Goal: Task Accomplishment & Management: Manage account settings

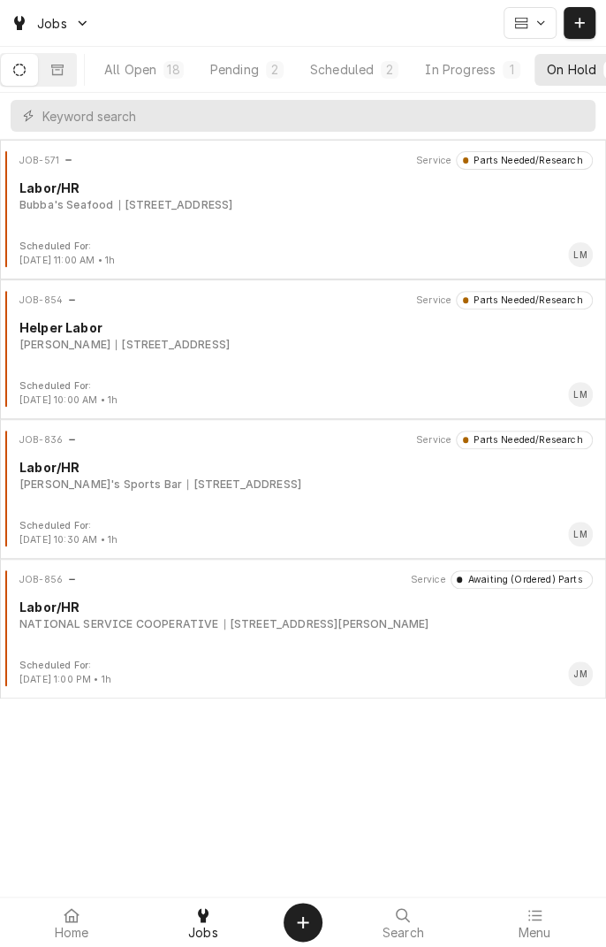
click at [247, 65] on div "Pending" at bounding box center [234, 69] width 49 height 19
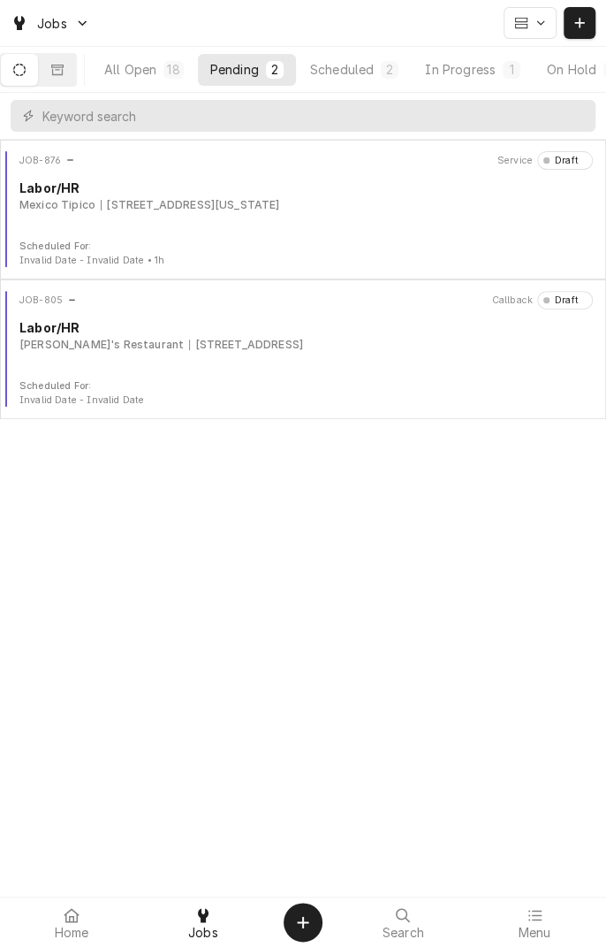
click at [408, 219] on div "JOB-876 Service Draft Labor/HR [GEOGRAPHIC_DATA] Tipico [STREET_ADDRESS][US_STA…" at bounding box center [303, 195] width 592 height 88
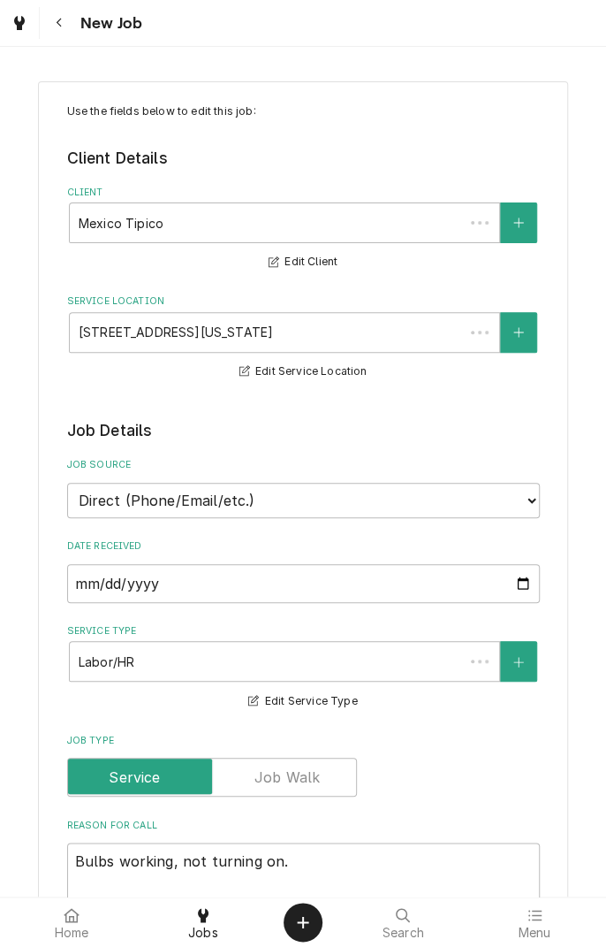
type textarea "x"
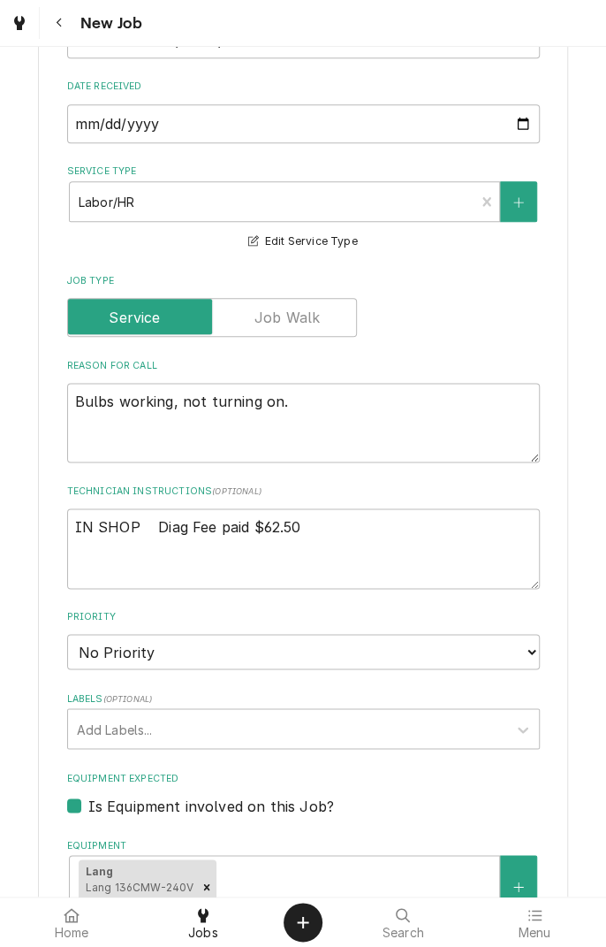
scroll to position [461, 0]
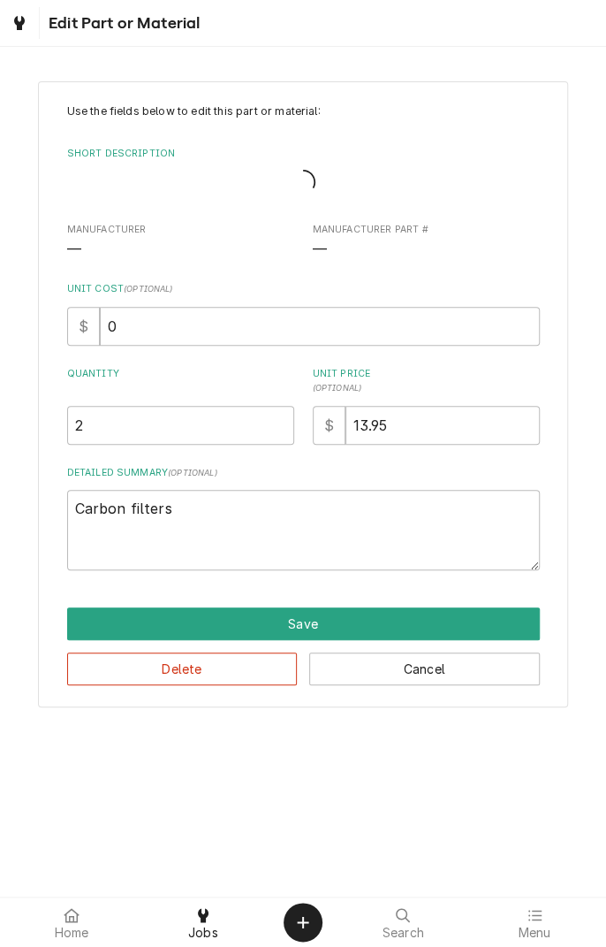
click at [69, 8] on div "Edit Part or Material" at bounding box center [102, 23] width 196 height 32
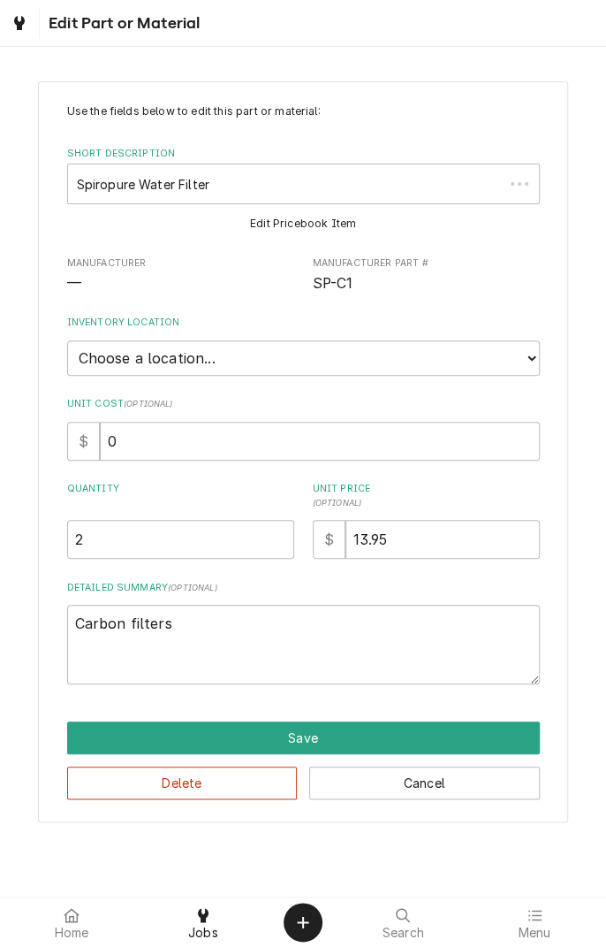
type textarea "x"
click at [22, 32] on div "Dynamic Content Wrapper" at bounding box center [20, 22] width 18 height 21
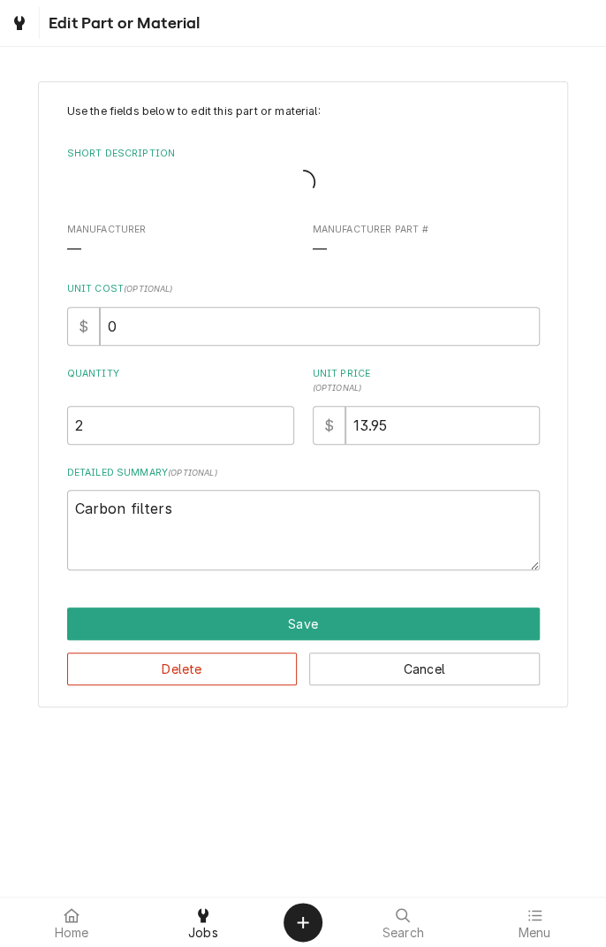
type textarea "x"
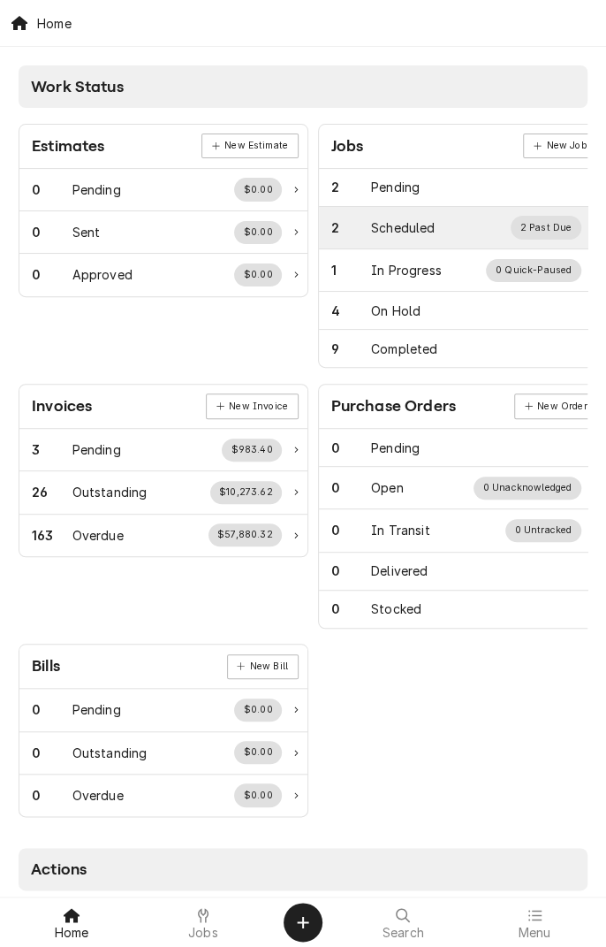
click at [421, 228] on div "Scheduled" at bounding box center [403, 227] width 64 height 19
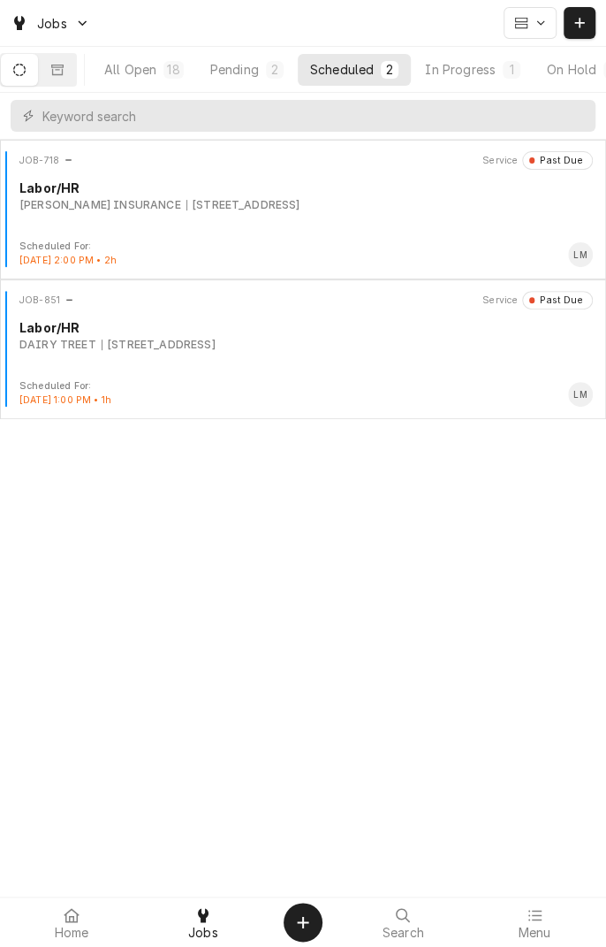
click at [26, 68] on icon "Dynamic Content Wrapper" at bounding box center [19, 70] width 12 height 12
click at [27, 83] on button "Dynamic Content Wrapper" at bounding box center [19, 70] width 37 height 32
click at [65, 76] on button "Dynamic Content Wrapper" at bounding box center [57, 70] width 37 height 32
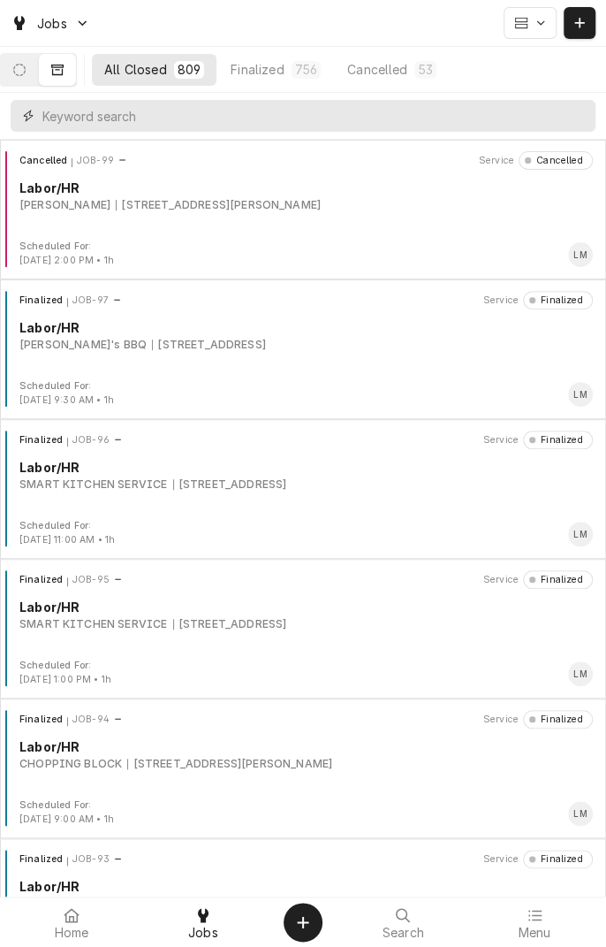
click at [425, 116] on input "Dynamic Content Wrapper" at bounding box center [314, 116] width 545 height 32
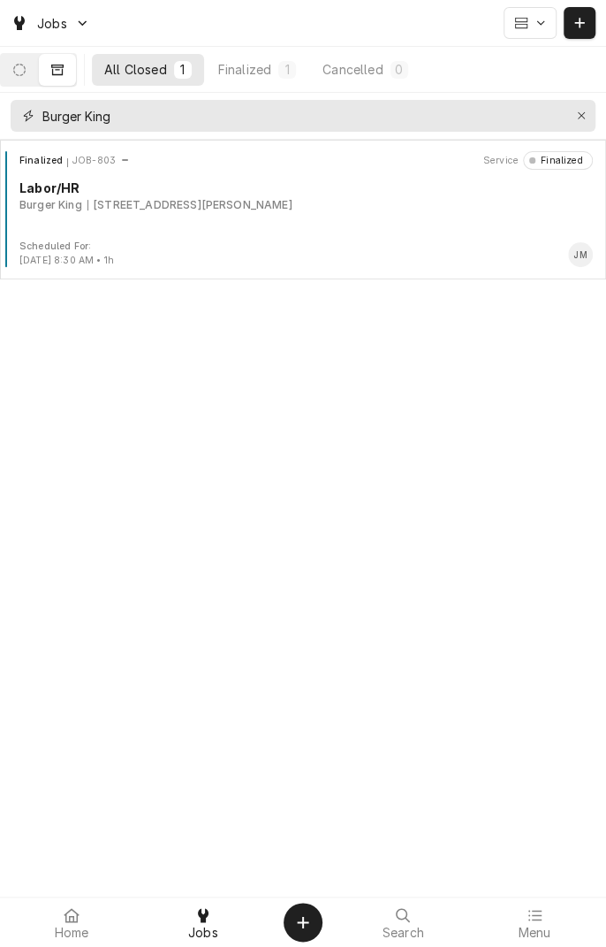
type input "Burger King"
click at [362, 237] on div "Finalized JOB-803 Service Finalized Labor/HR Burger King 8401 N Navarro, Victor…" at bounding box center [303, 195] width 592 height 88
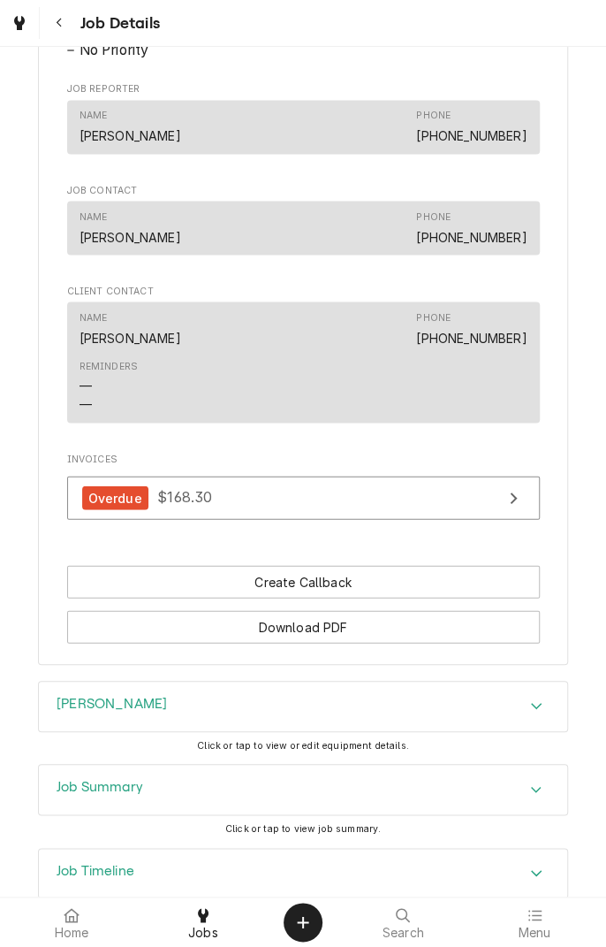
scroll to position [1064, 0]
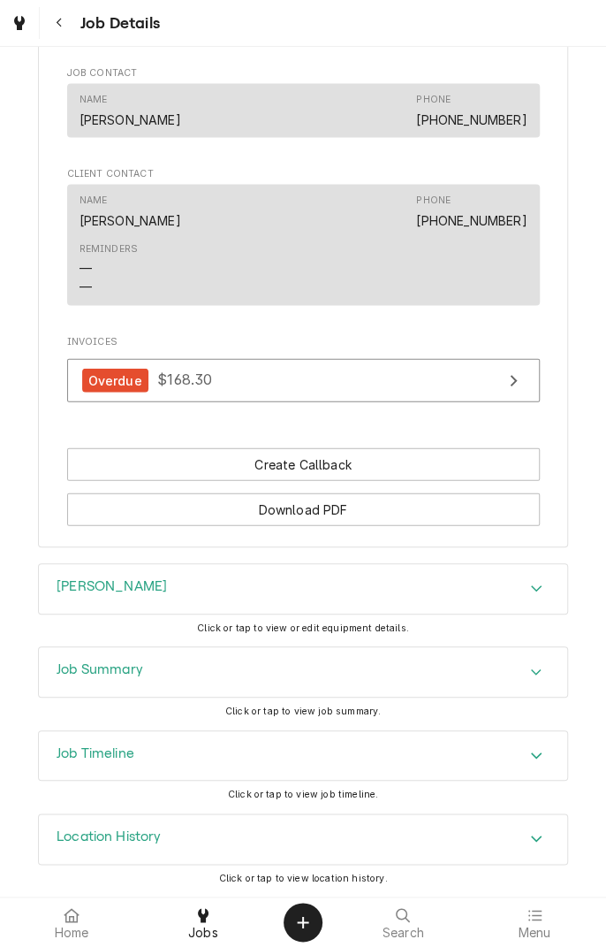
click at [200, 908] on icon at bounding box center [203, 915] width 11 height 14
click at [57, 19] on icon "Navigate back" at bounding box center [60, 23] width 8 height 12
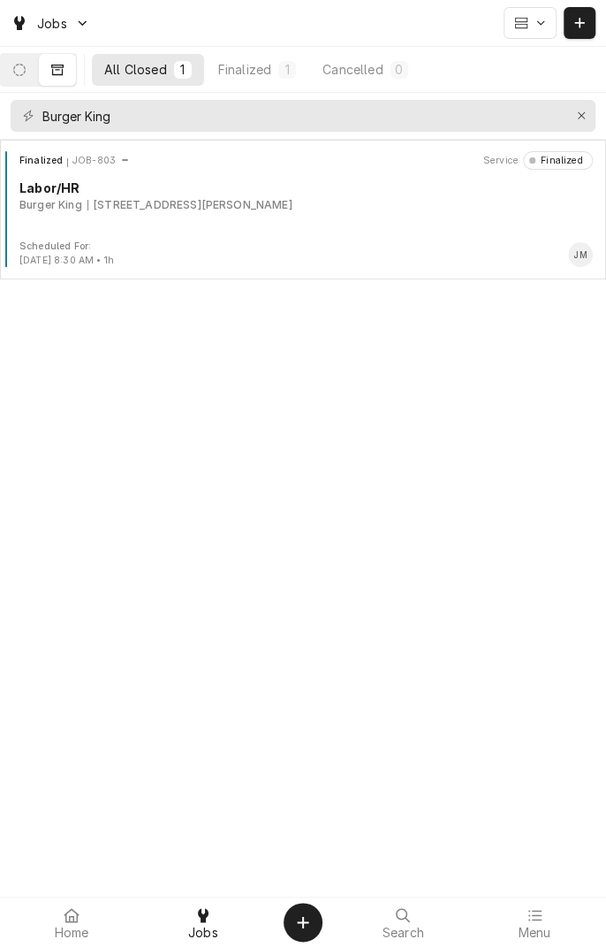
click at [32, 60] on button "Dynamic Content Wrapper" at bounding box center [19, 70] width 37 height 32
click at [352, 224] on div "Scheduled JOB-877 Callback Upcoming - Today Labor/HR Burger King 8401 N Navarro…" at bounding box center [303, 195] width 592 height 88
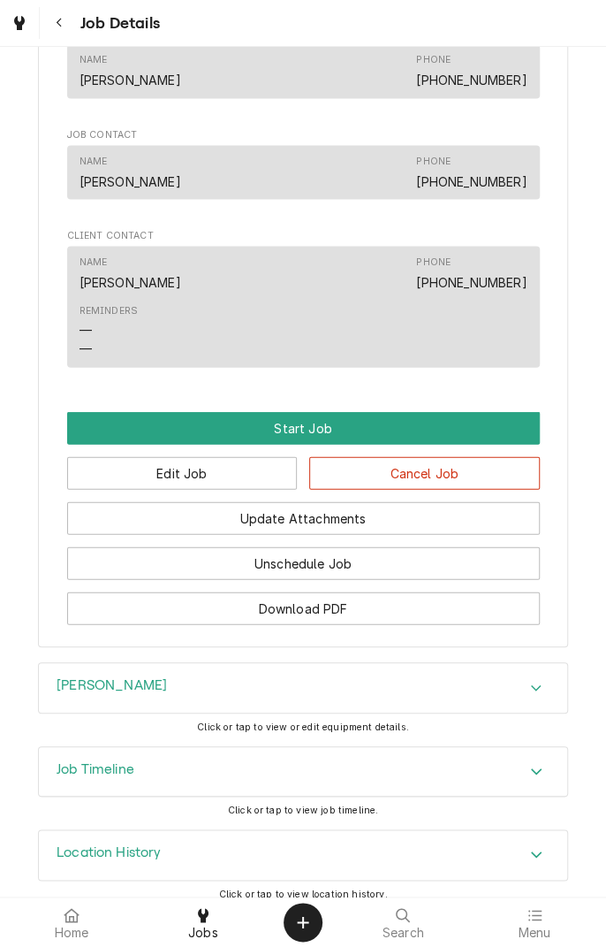
scroll to position [988, 0]
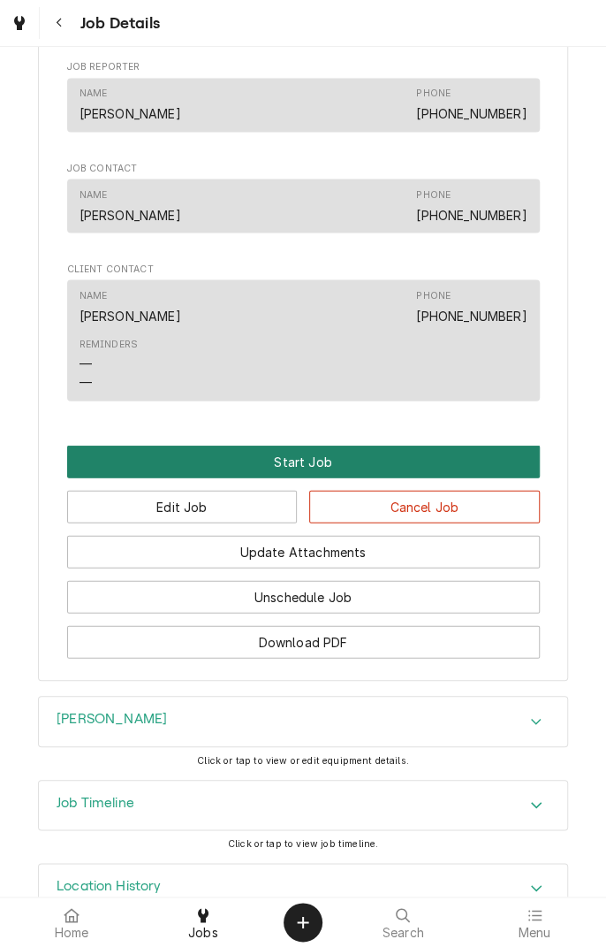
click at [449, 477] on button "Start Job" at bounding box center [303, 461] width 473 height 33
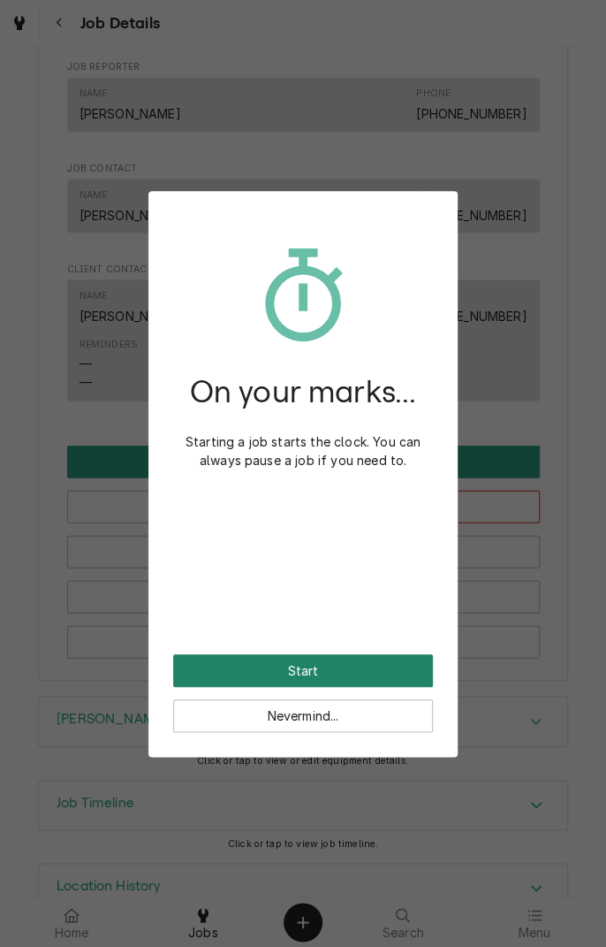
click at [373, 671] on button "Start" at bounding box center [303, 670] width 260 height 33
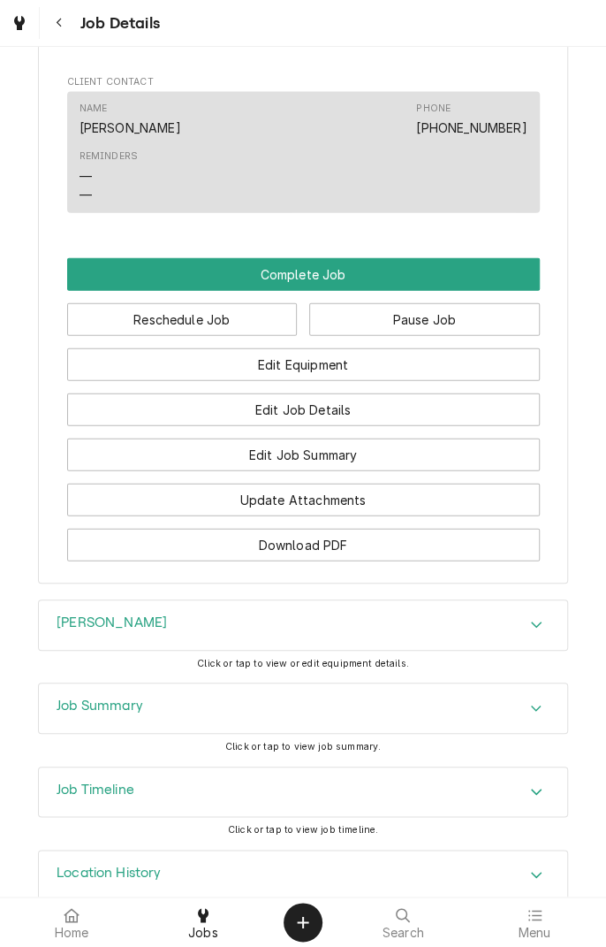
scroll to position [1242, 0]
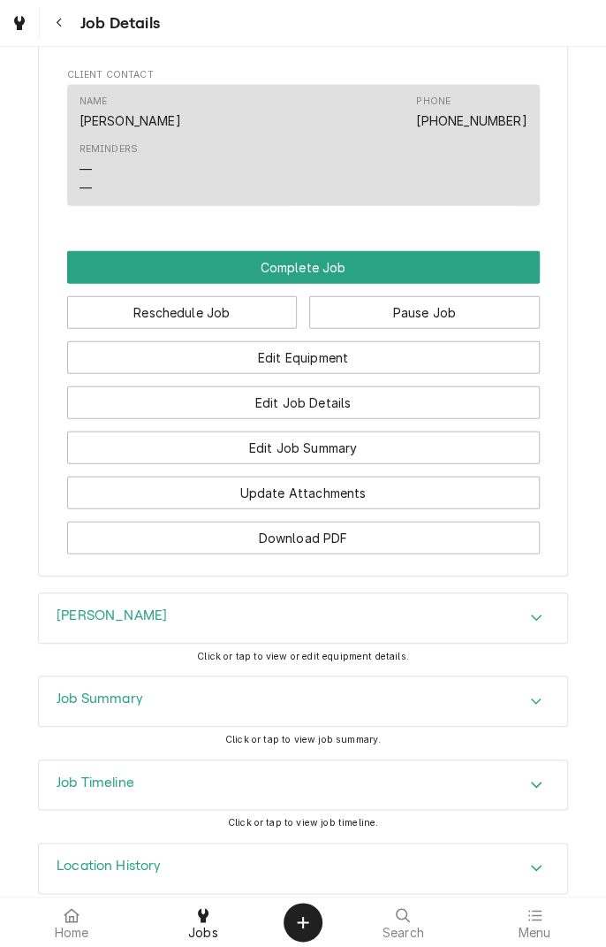
click at [545, 629] on div "Accordion Header" at bounding box center [536, 617] width 27 height 21
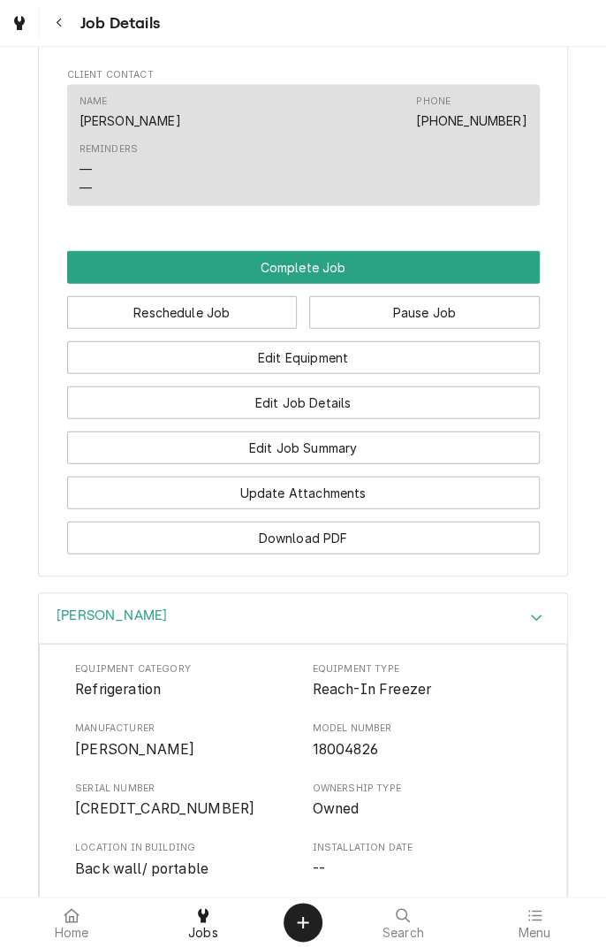
click at [539, 624] on icon "Accordion Header" at bounding box center [536, 617] width 12 height 14
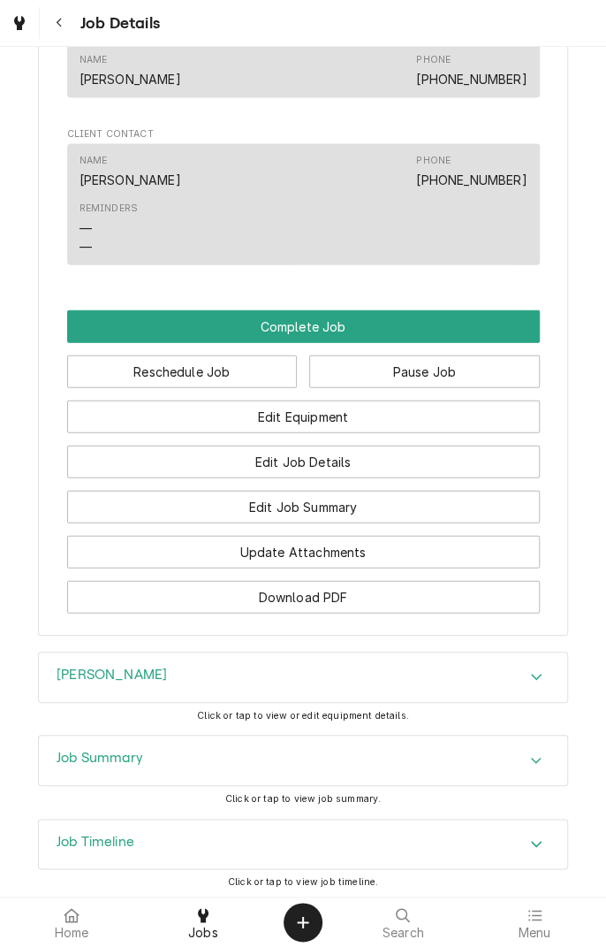
scroll to position [1155, 0]
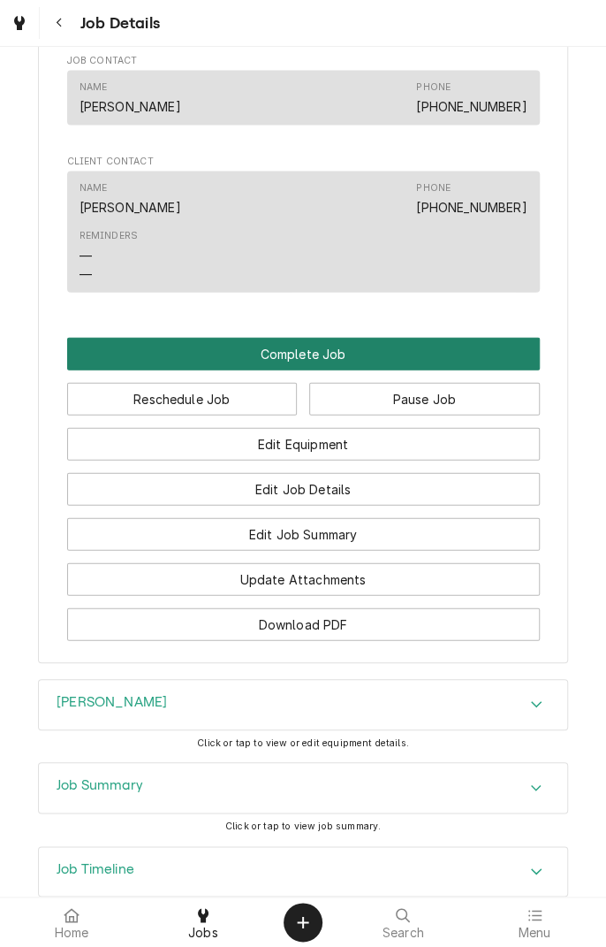
click at [359, 370] on button "Complete Job" at bounding box center [303, 354] width 473 height 33
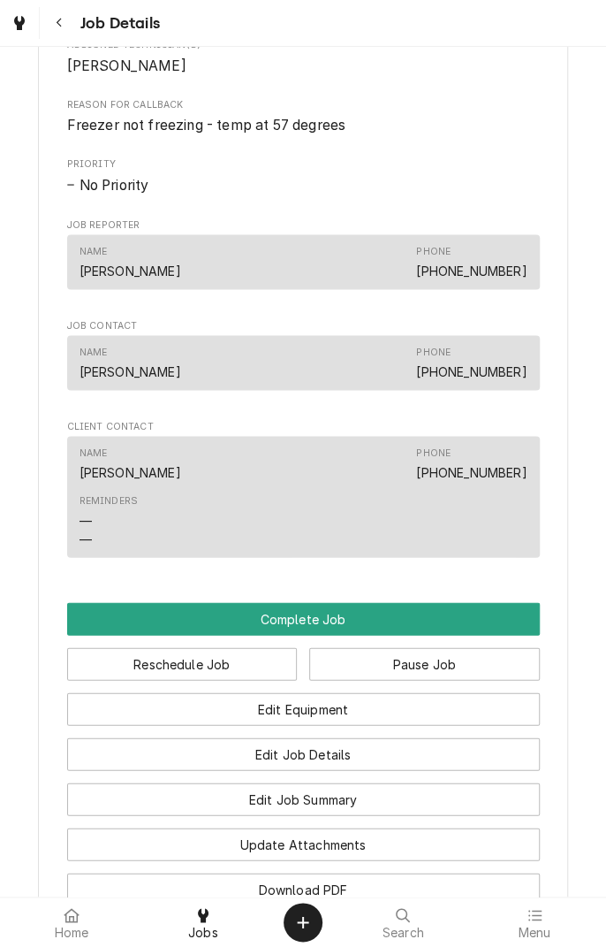
scroll to position [890, 0]
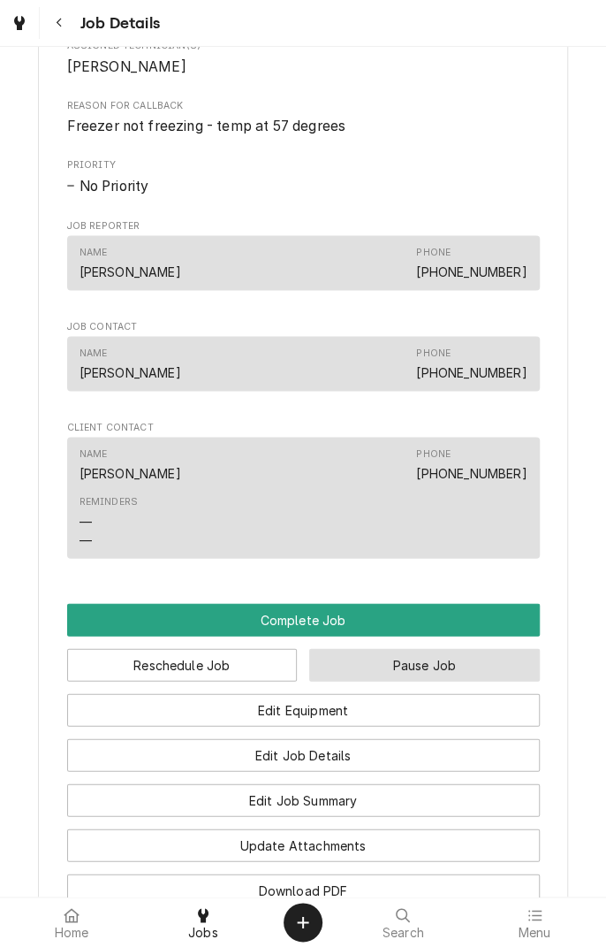
click at [461, 681] on button "Pause Job" at bounding box center [424, 664] width 231 height 33
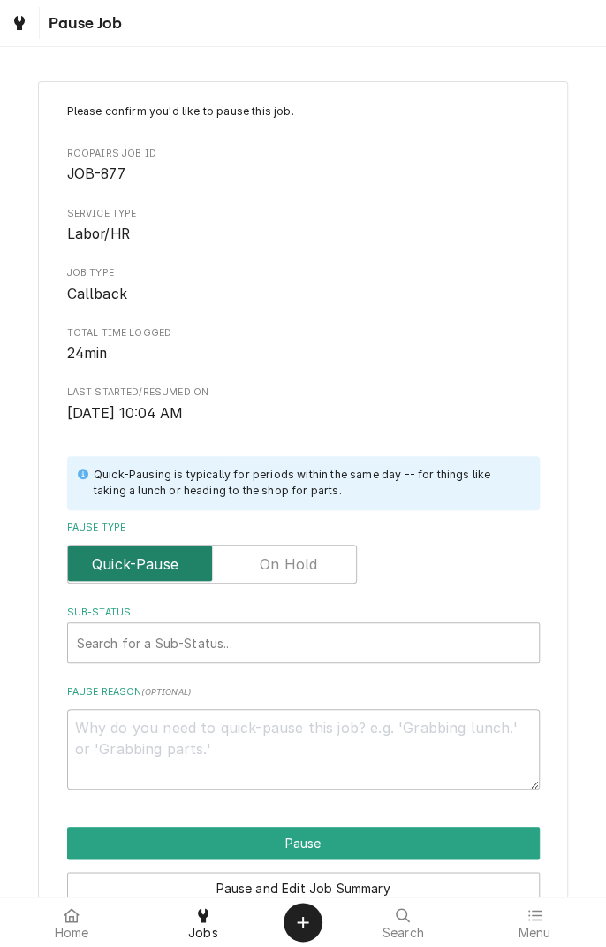
click at [314, 552] on input "Pause Type" at bounding box center [212, 564] width 274 height 39
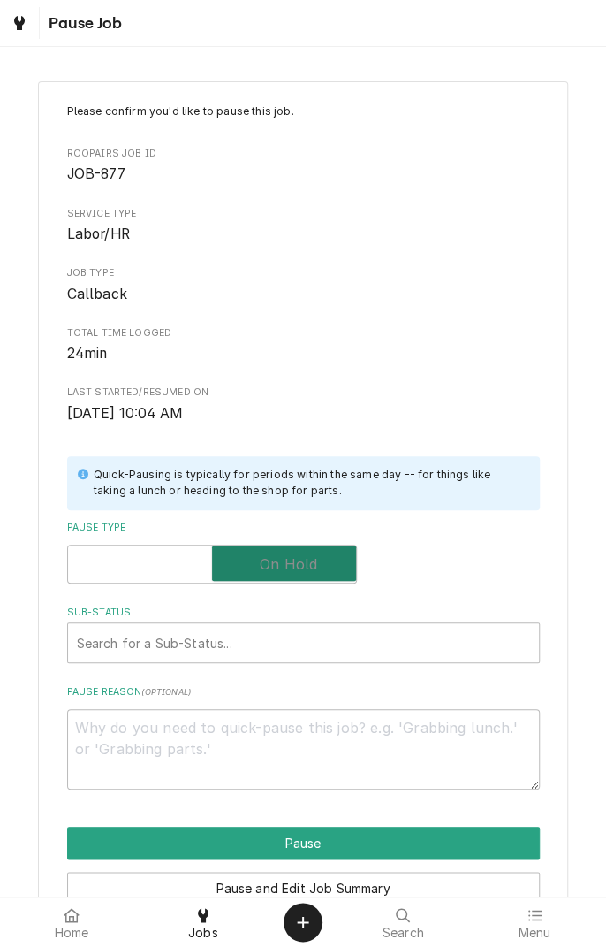
checkbox input "true"
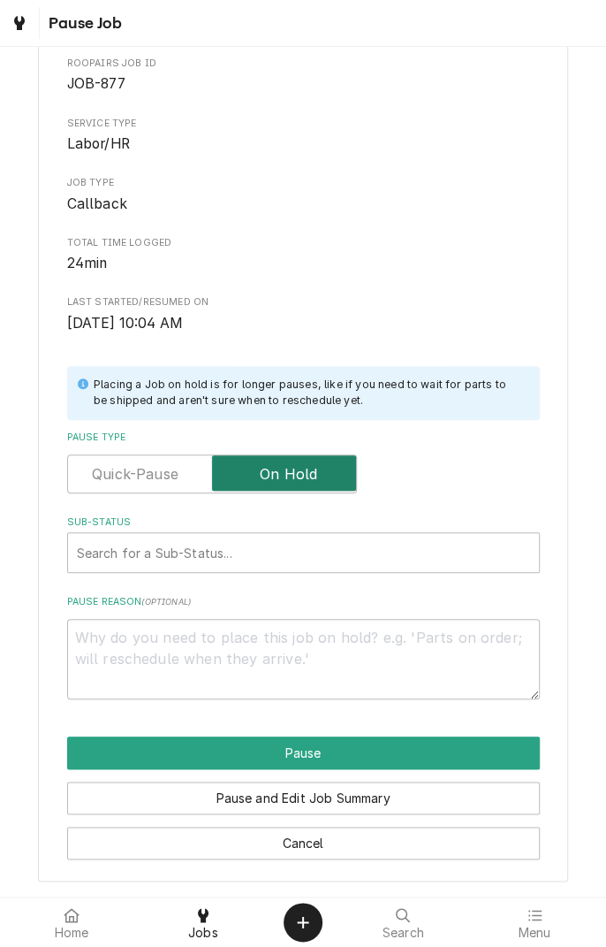
scroll to position [90, 0]
click at [406, 647] on textarea "Pause Reason ( optional )" at bounding box center [303, 659] width 473 height 80
type textarea "x"
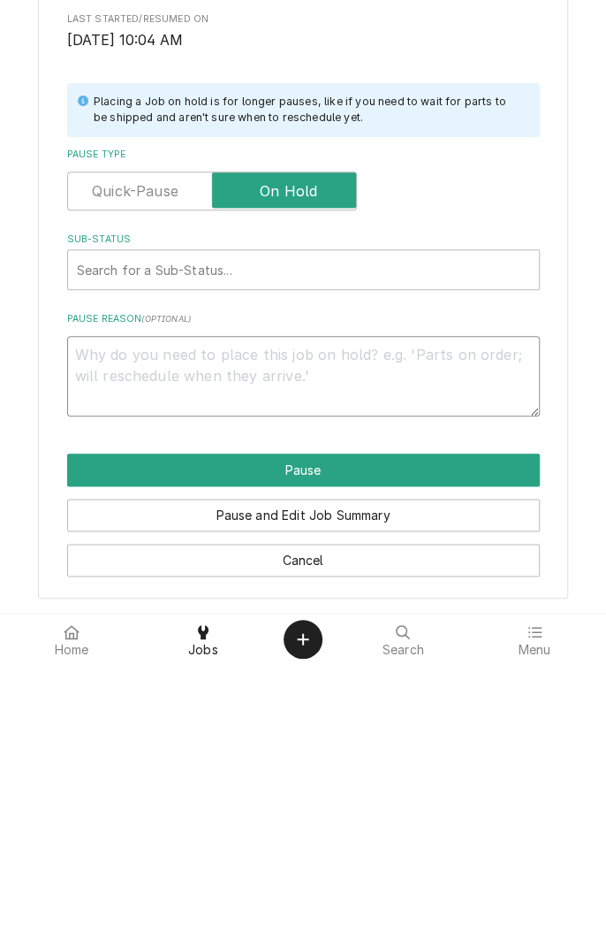
type textarea "W"
type textarea "x"
type textarea "Wr"
type textarea "x"
type textarea "W"
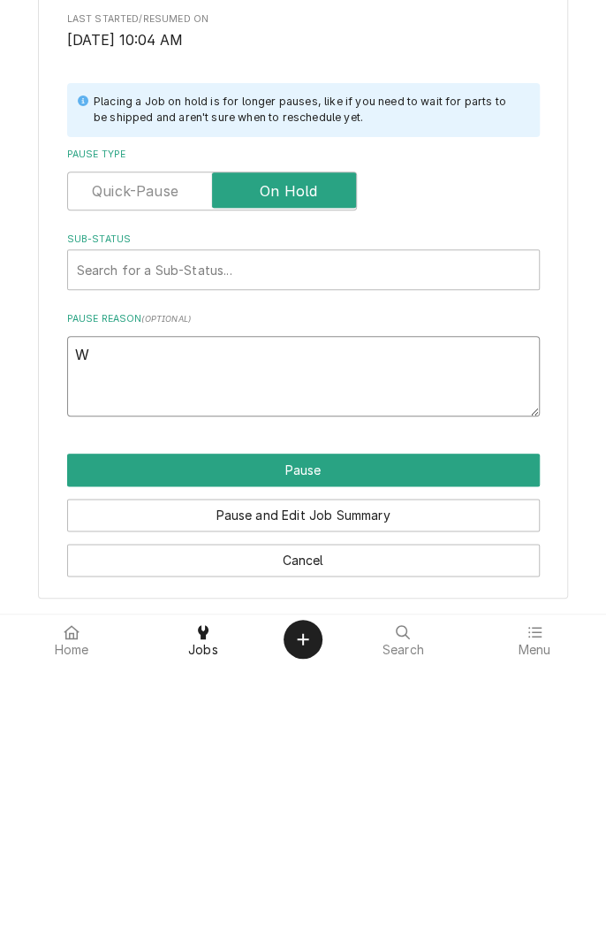
type textarea "x"
type textarea "E"
type textarea "x"
type textarea "Ew"
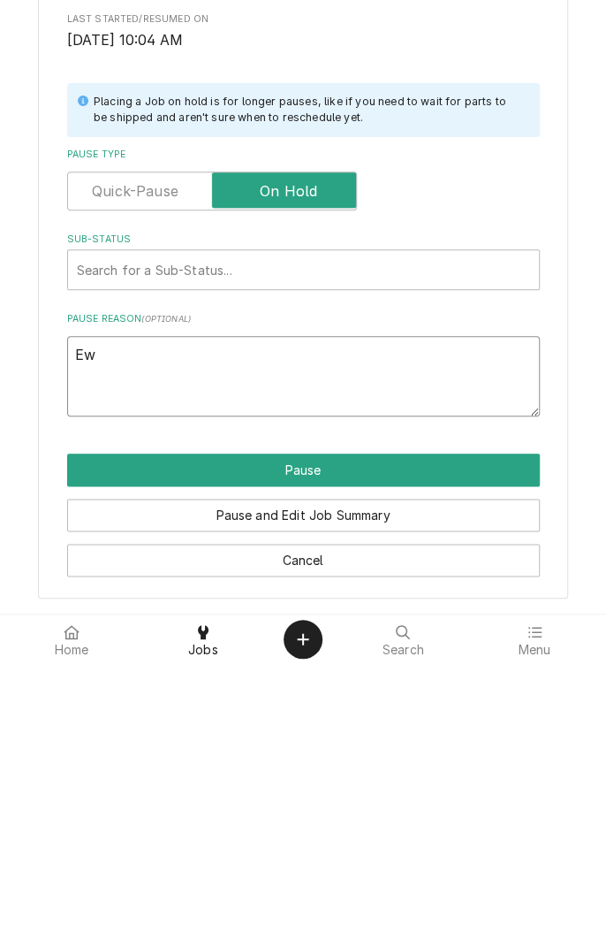
type textarea "x"
type textarea "Ewc"
type textarea "x"
type textarea "Ew"
type textarea "x"
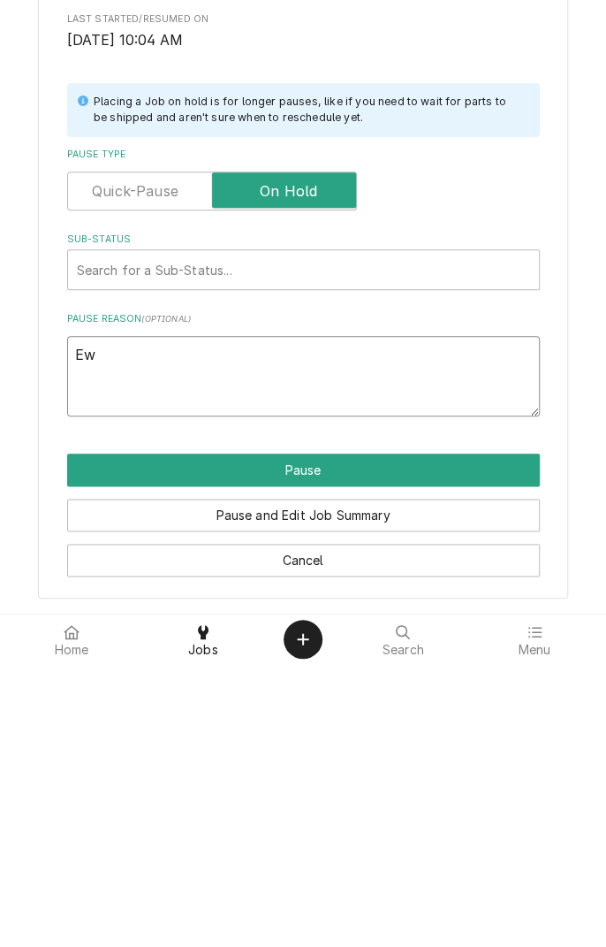
type textarea "E"
type textarea "x"
type textarea "R"
type textarea "x"
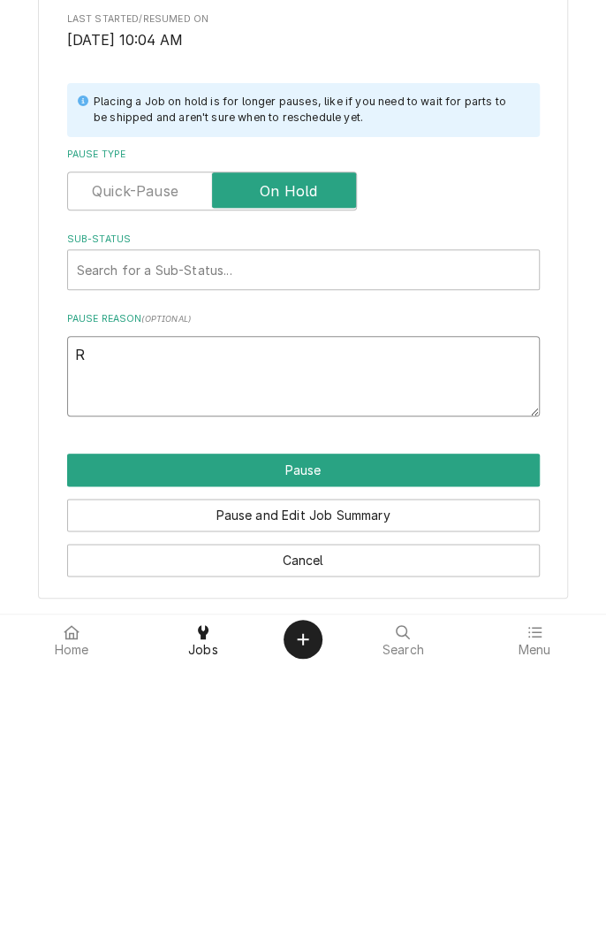
type textarea "Re"
type textarea "x"
type textarea "Rec"
type textarea "x"
type textarea "Received"
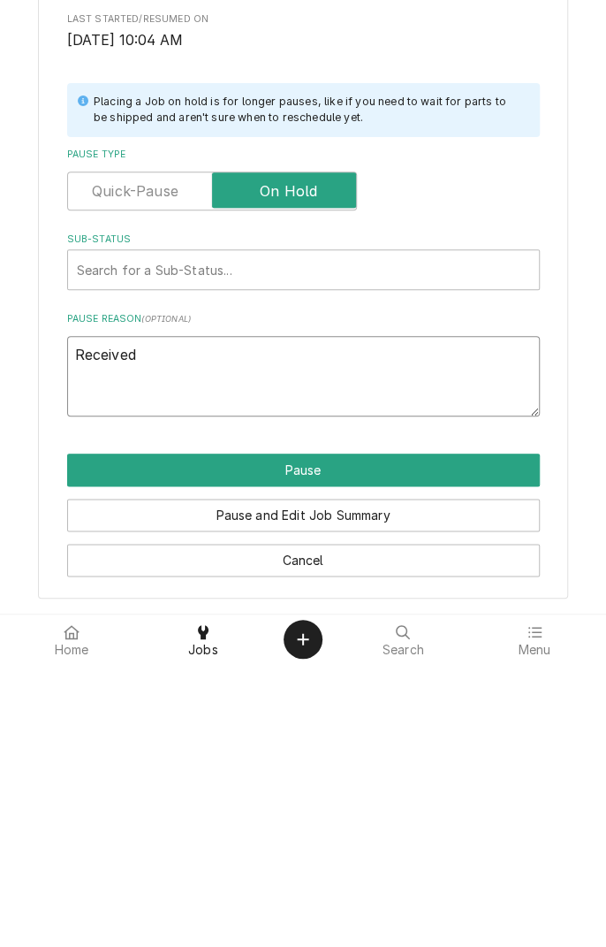
type textarea "x"
type textarea "Received w"
type textarea "x"
type textarea "Received wr"
type textarea "x"
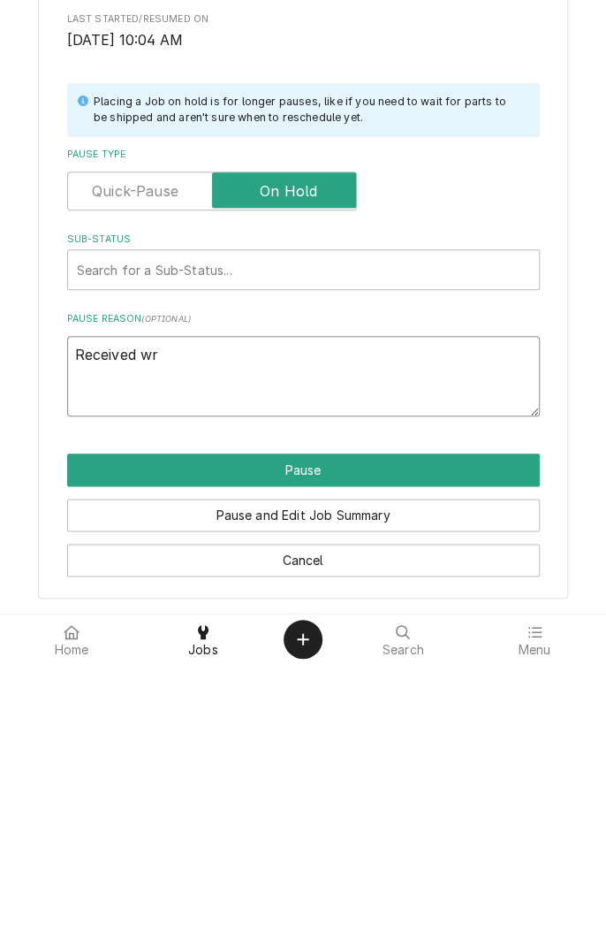
type textarea "Received wro"
type textarea "x"
type textarea "Received wrong"
type textarea "x"
type textarea "Received wrong p"
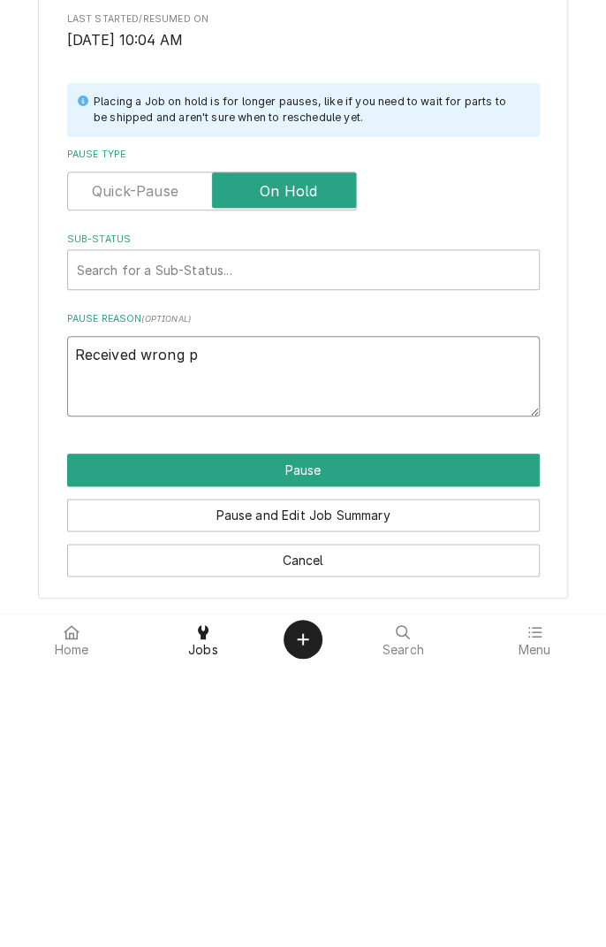
type textarea "x"
type textarea "Received wrong pa"
type textarea "x"
type textarea "Received wrong par"
type textarea "x"
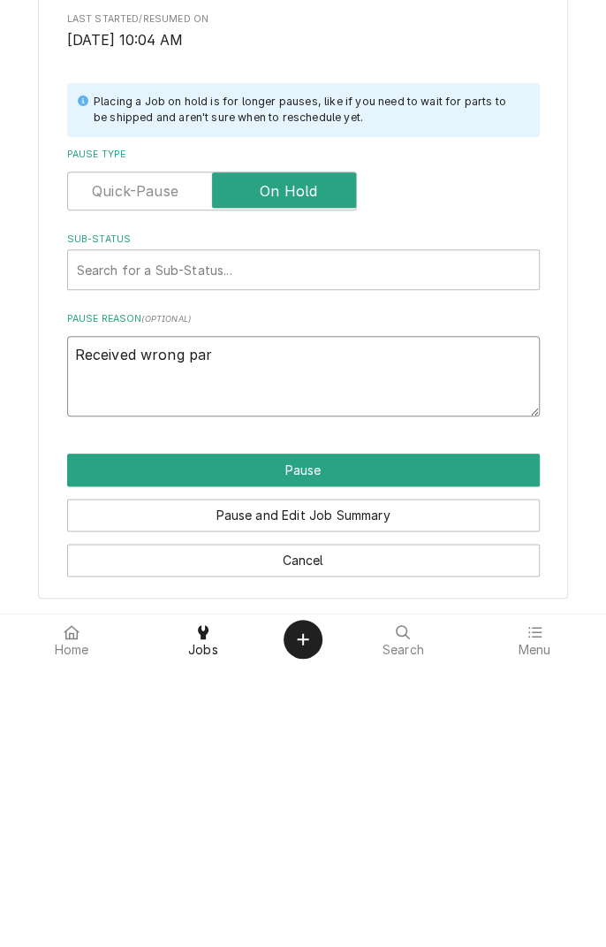
type textarea "Received wrong part"
type textarea "x"
type textarea "Received wrong part"
type textarea "x"
type textarea "Received wrong part"
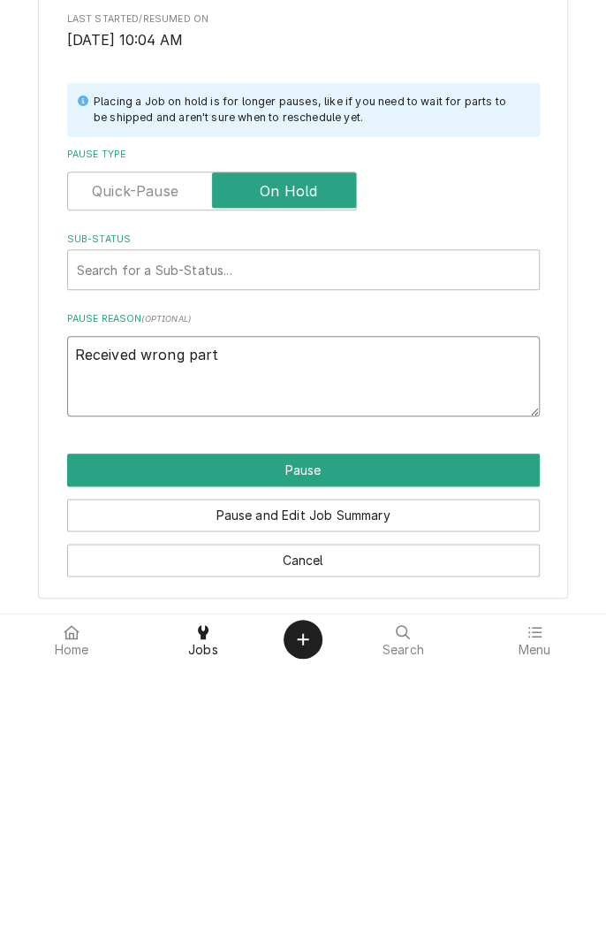
type textarea "x"
type textarea "Received wrong part."
type textarea "x"
type textarea "Received wrong part."
type textarea "x"
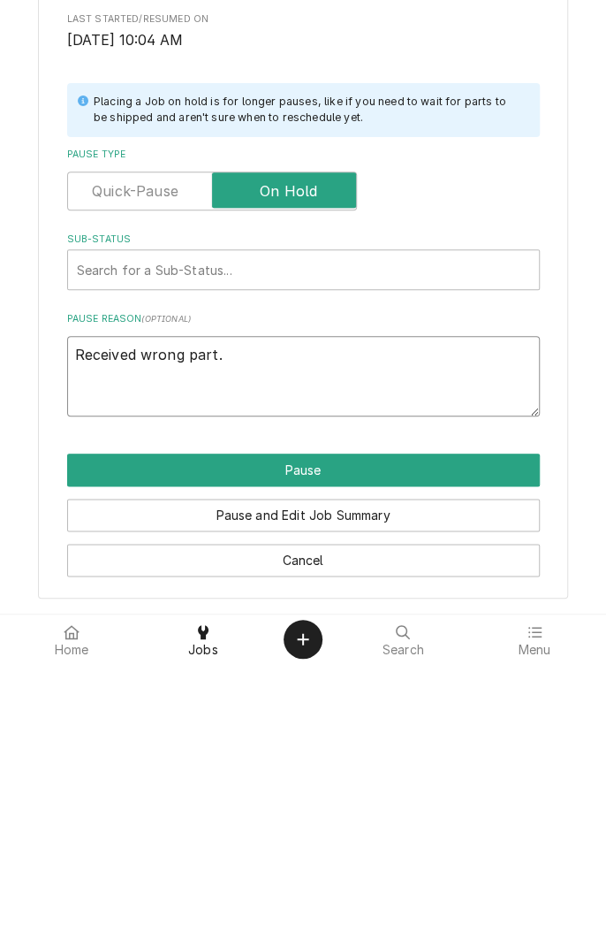
type textarea "Received wrong part. S"
type textarea "x"
type textarea "Received wrong part. Se"
type textarea "x"
type textarea "Received wrong part. Sen"
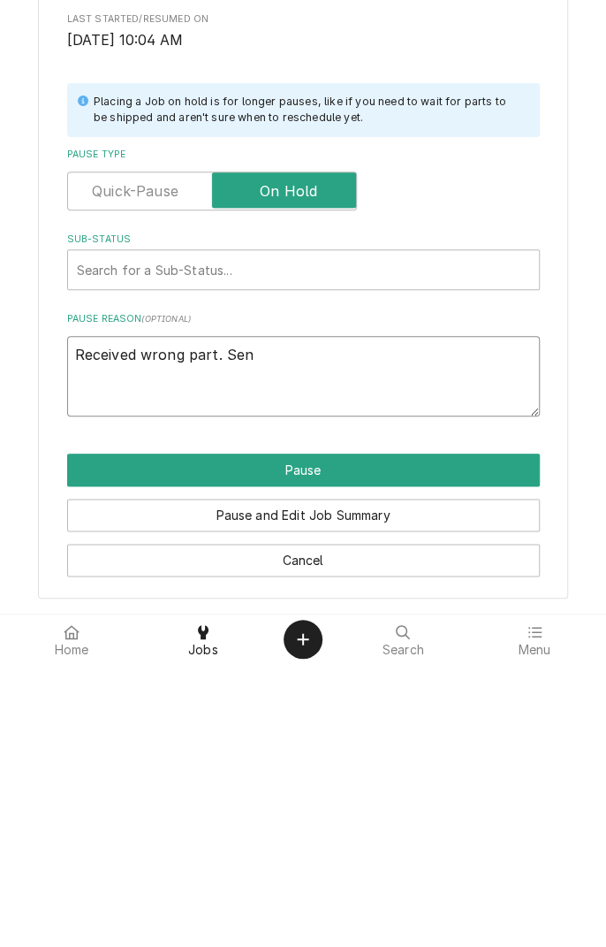
type textarea "x"
type textarea "Received wrong part. Sent"
type textarea "x"
type textarea "Received wrong part. Sent"
type textarea "x"
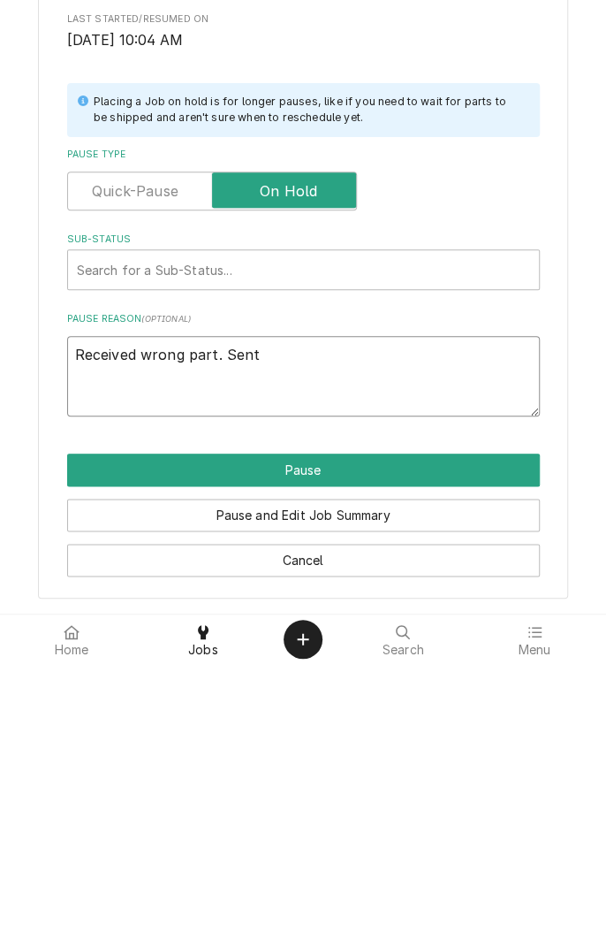
type textarea "Received wrong part. Sent c"
type textarea "x"
type textarea "Received wrong part. Sent co"
type textarea "x"
type textarea "Received wrong part. Sent con"
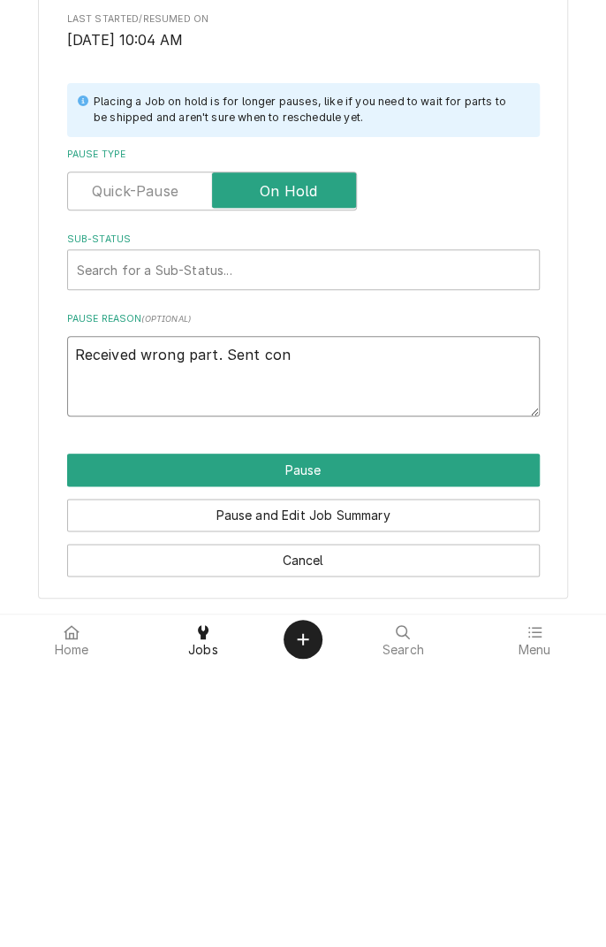
type textarea "x"
type textarea "Received wrong part. Sent conr"
type textarea "x"
type textarea "Received wrong part. Sent controller"
type textarea "x"
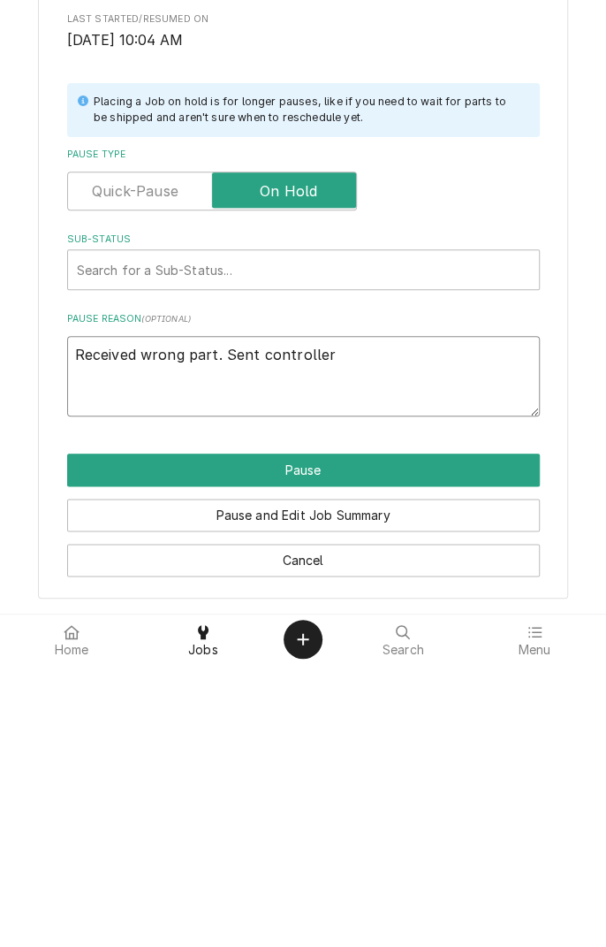
type textarea "Received wrong part. Sent controller f"
type textarea "x"
type textarea "Received wrong part. Sent controller fo"
type textarea "x"
type textarea "Received wrong part. Sent controller for"
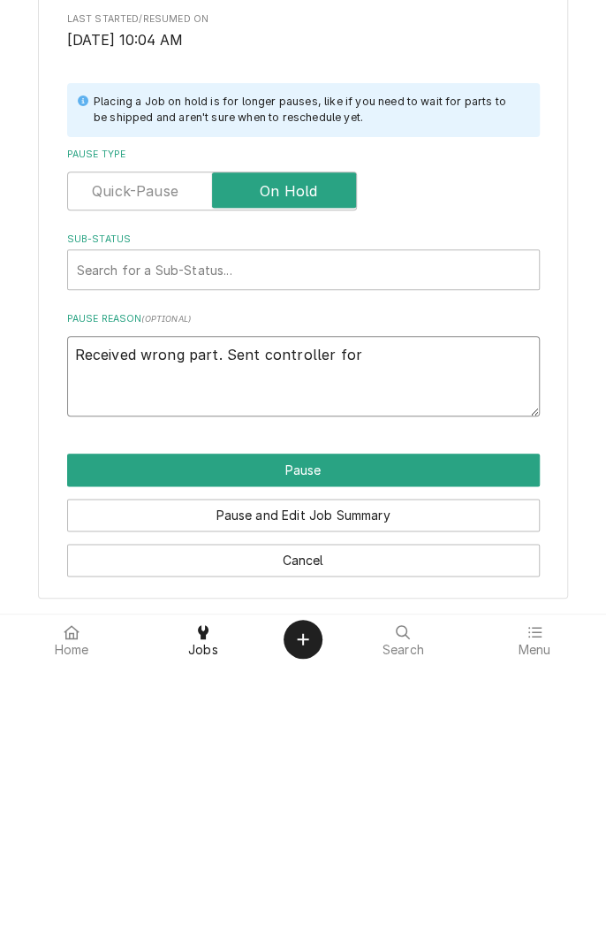
type textarea "x"
type textarea "Received wrong part. Sent controller for"
type textarea "x"
type textarea "Received wrong part. Sent controller for 2"
type textarea "x"
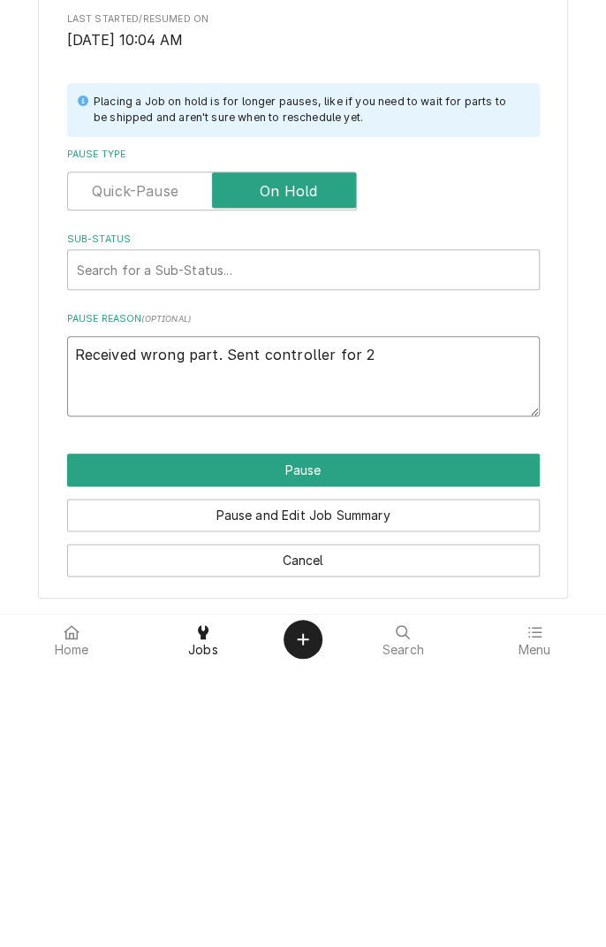
type textarea "Received wrong part. Sent controller for 24"
type textarea "x"
type textarea "Received wrong part. Sent controller for 240"
type textarea "x"
type textarea "Received wrong part. Sent controller for 240"
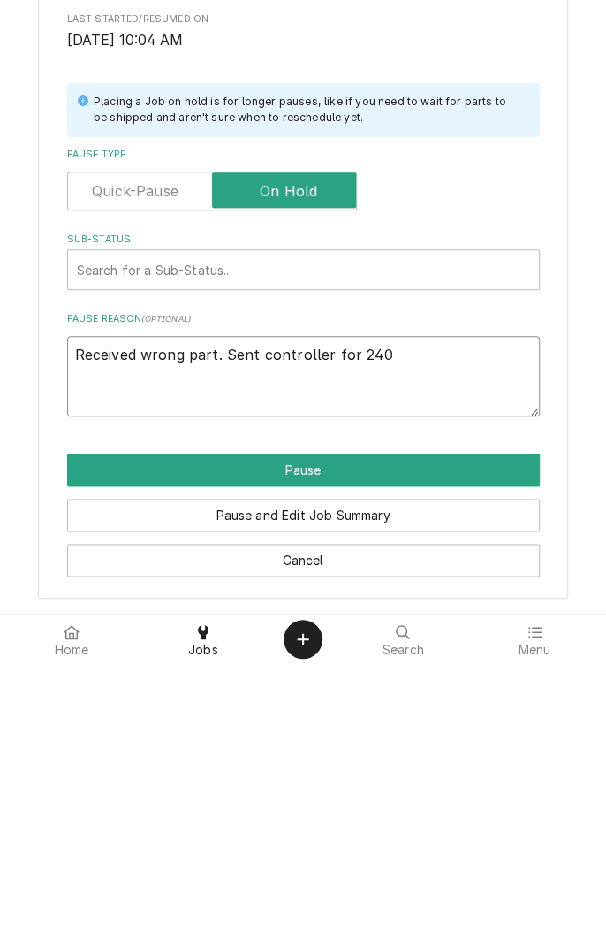
type textarea "x"
type textarea "Received wrong part. Sent controller for 240"
type textarea "x"
type textarea "Received wrong part. Sent controller for 240."
type textarea "x"
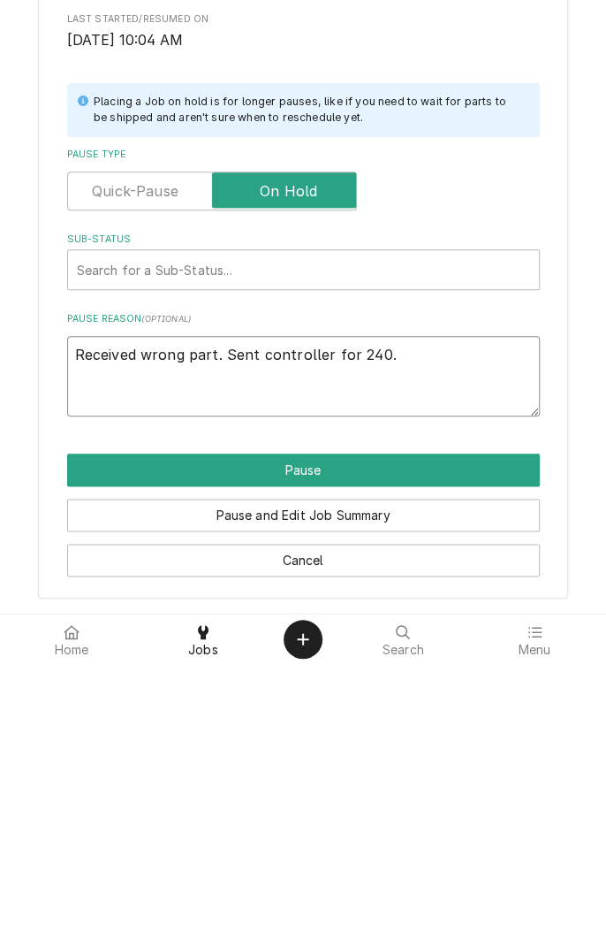
type textarea "Received wrong part. Sent controller for 240."
type textarea "x"
type textarea "Received wrong part. Sent controller for 240. I"
type textarea "x"
type textarea "Received wrong part. Sent controller for 240. I"
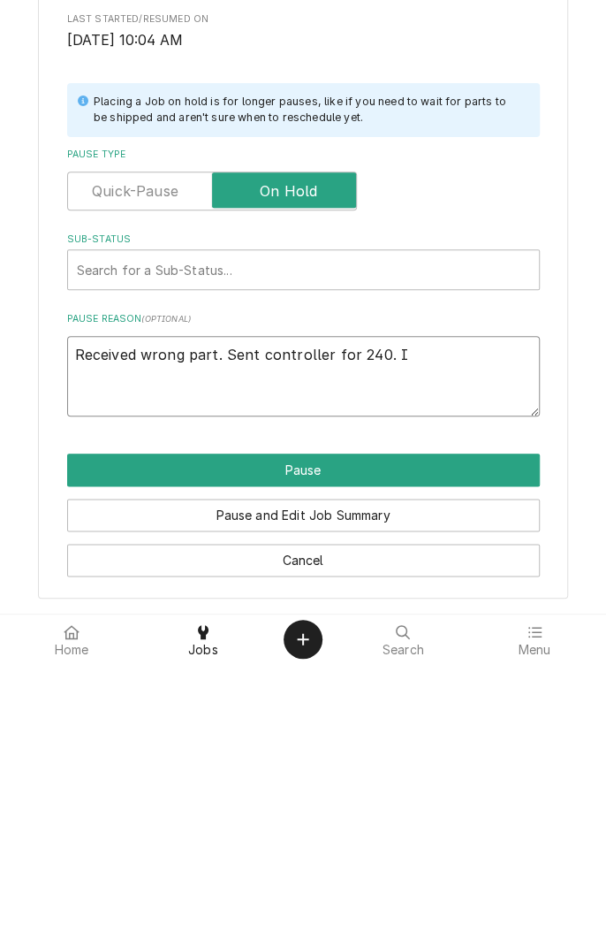
type textarea "x"
type textarea "Received wrong part. Sent controller for 240. I n"
type textarea "x"
type textarea "Received wrong part. Sent controller for 240. I ne"
type textarea "x"
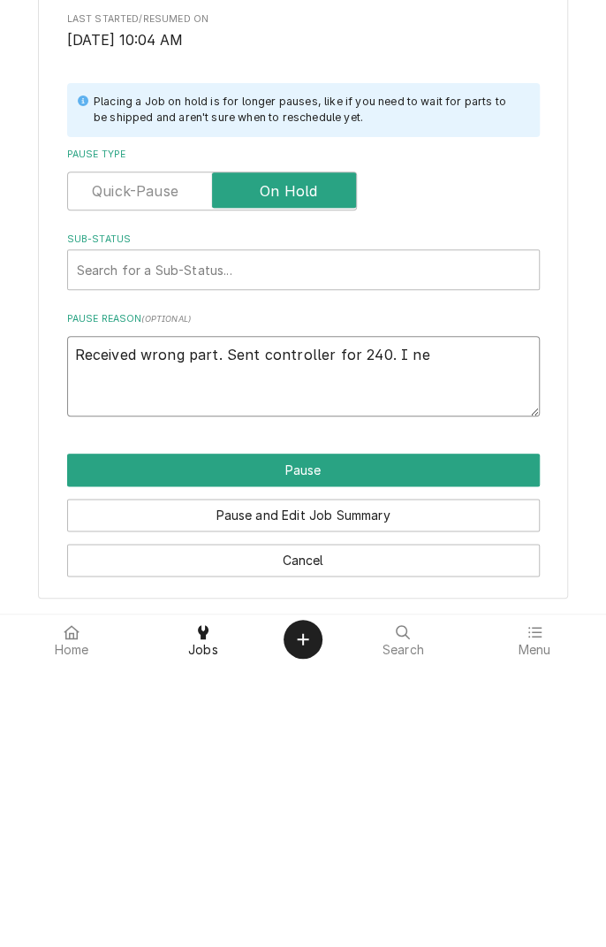
type textarea "Received wrong part. Sent controller for 240. I nee"
type textarea "x"
type textarea "Received wrong part. Sent controller for 240. I need"
type textarea "x"
type textarea "Received wrong part. Sent controller for 240. I need"
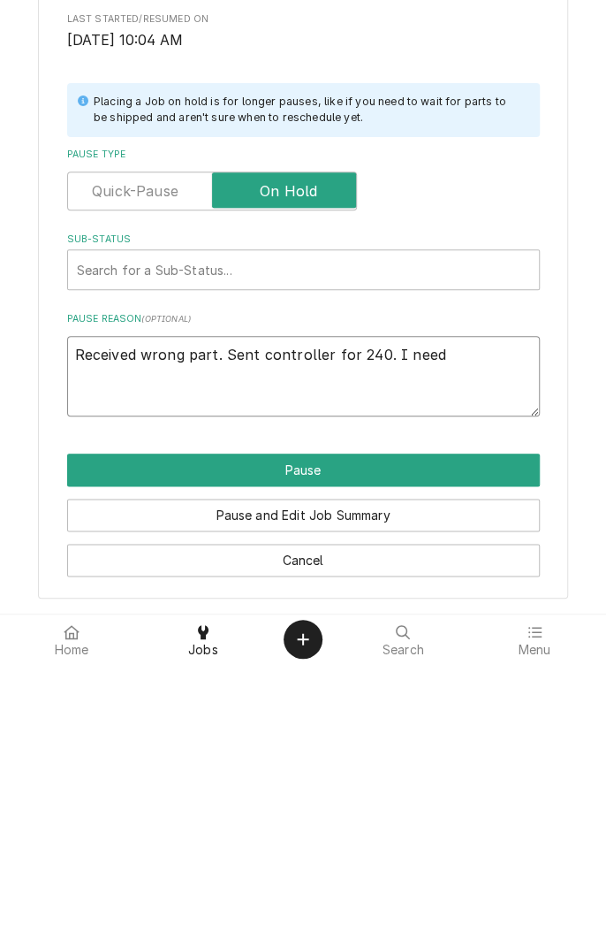
type textarea "x"
type textarea "Received wrong part. Sent controller for 240. I need f"
type textarea "x"
type textarea "Received wrong part. Sent controller for 240. I need fo"
type textarea "x"
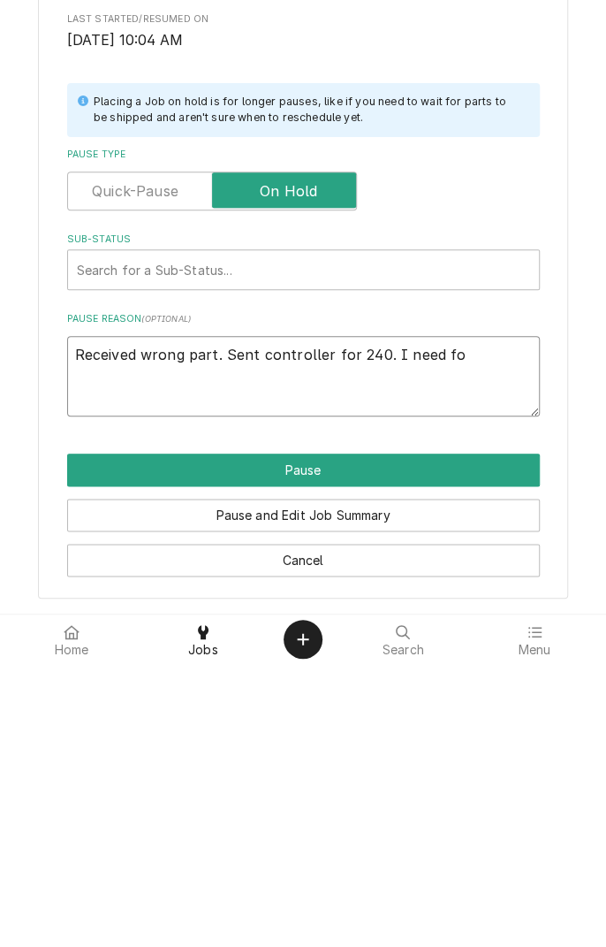
type textarea "Received wrong part. Sent controller for 240. I need for"
type textarea "x"
type textarea "Received wrong part. Sent controller for 240. I need for"
type textarea "x"
type textarea "Received wrong part. Sent controller for 240. I need for 1"
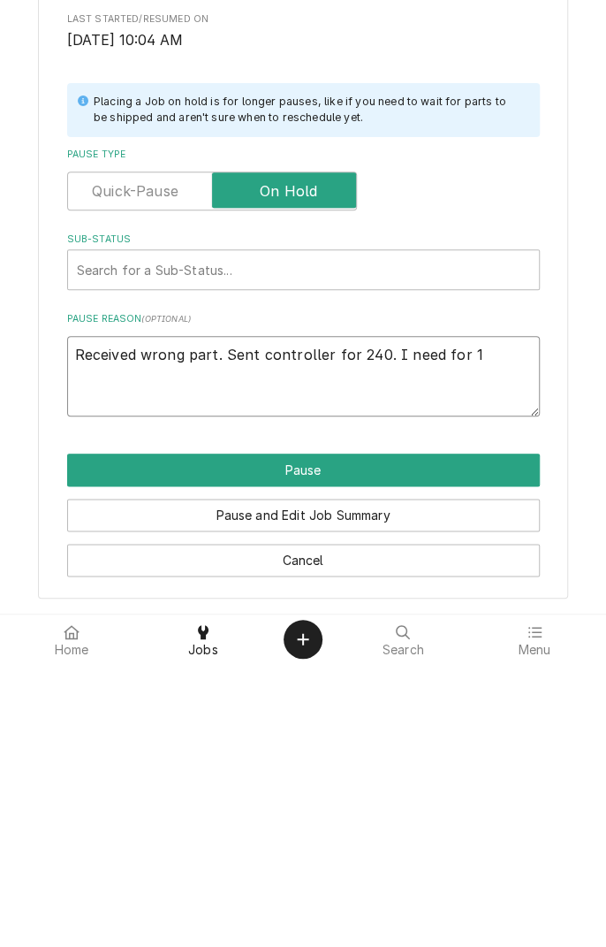
type textarea "x"
type textarea "Received wrong part. Sent controller for 240. I need for 12"
type textarea "x"
type textarea "Received wrong part. Sent controller for 240. I need for 120"
type textarea "x"
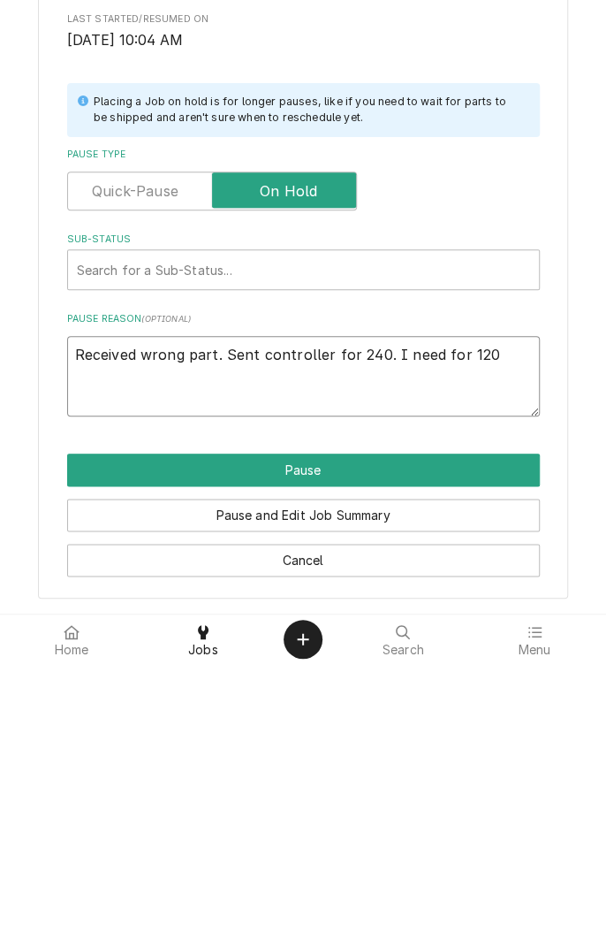
type textarea "Received wrong part. Sent controller for 240. I need for 120"
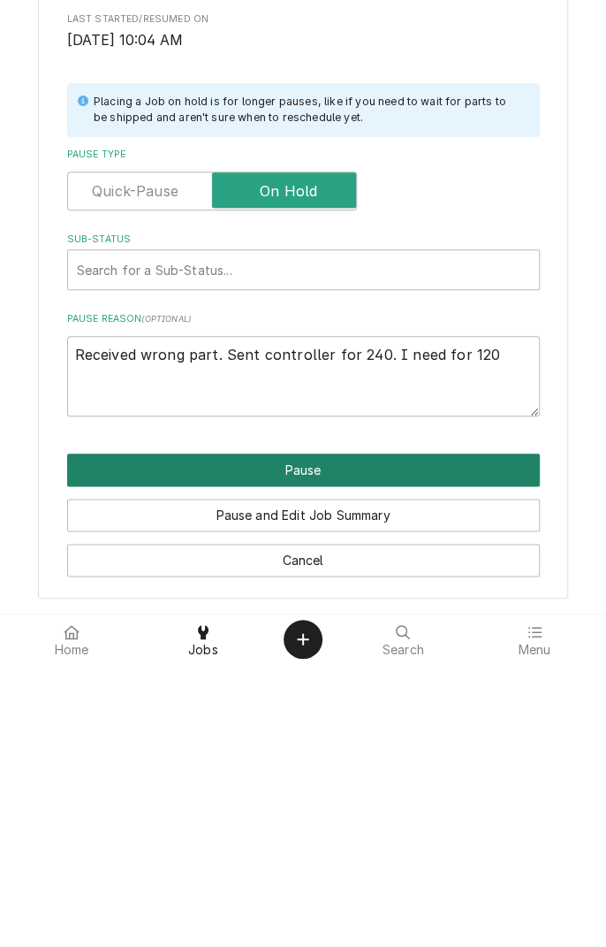
click at [403, 739] on button "Pause" at bounding box center [303, 752] width 473 height 33
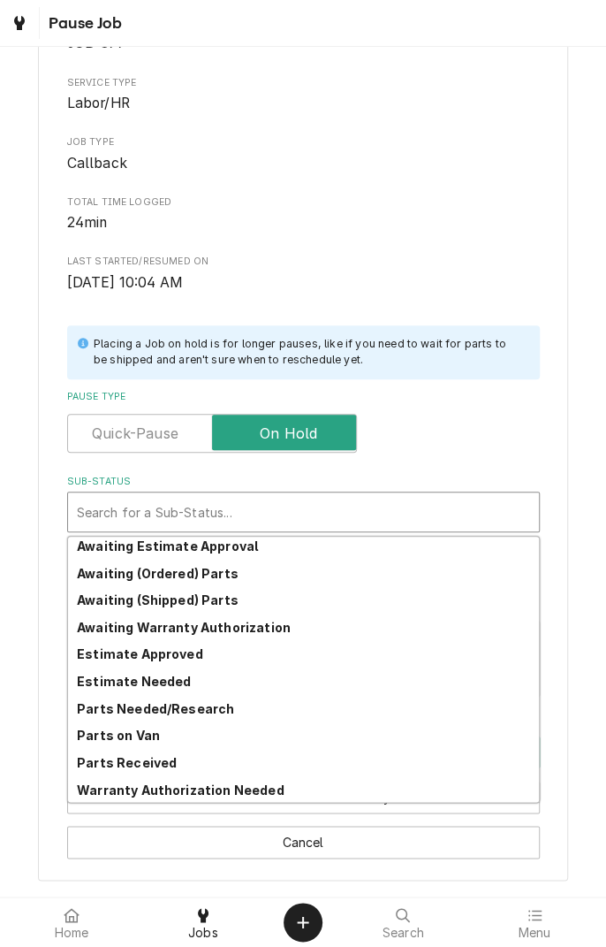
scroll to position [57, 0]
click at [210, 578] on strong "Awaiting (Ordered) Parts" at bounding box center [158, 574] width 162 height 15
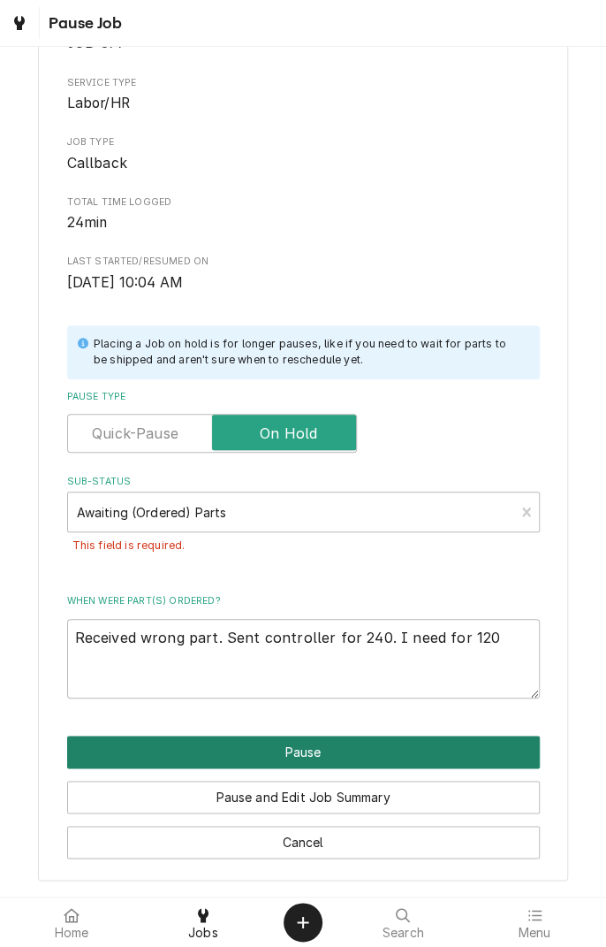
click at [443, 753] on button "Pause" at bounding box center [303, 751] width 473 height 33
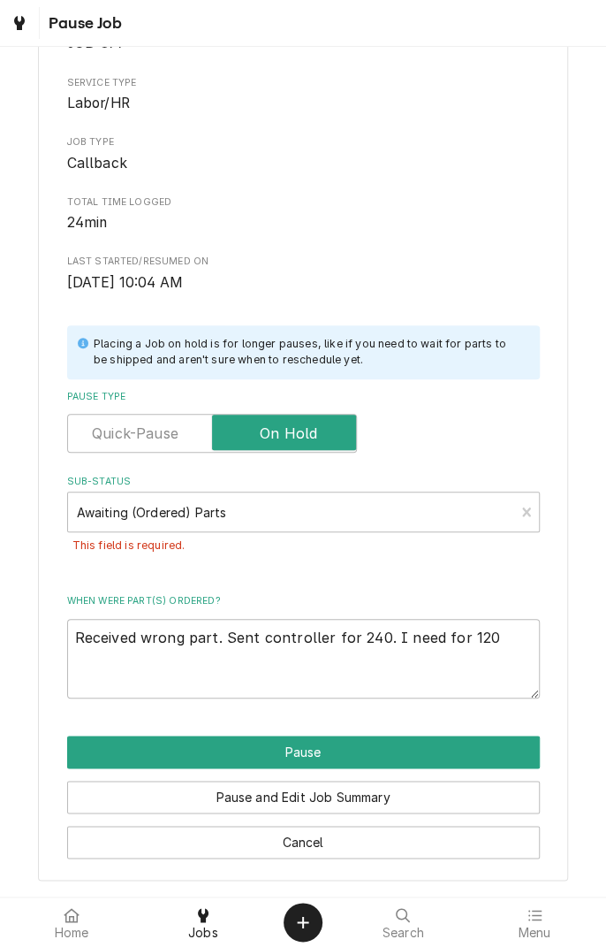
scroll to position [90, 0]
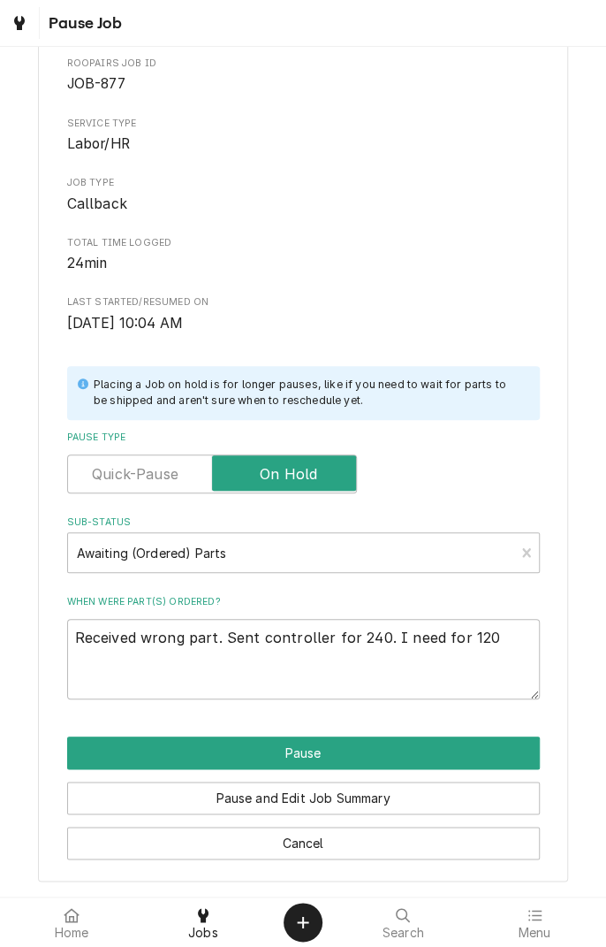
type textarea "x"
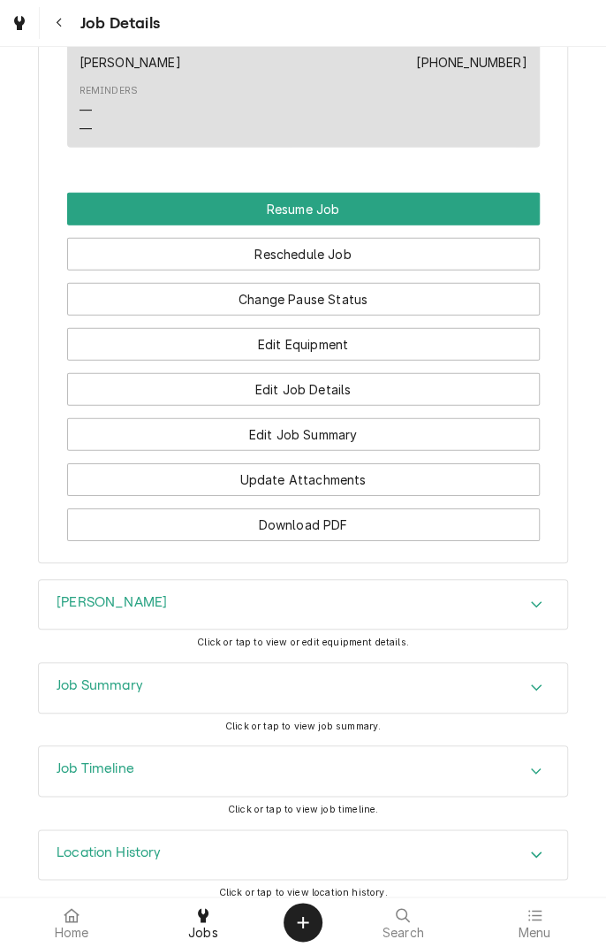
scroll to position [1476, 0]
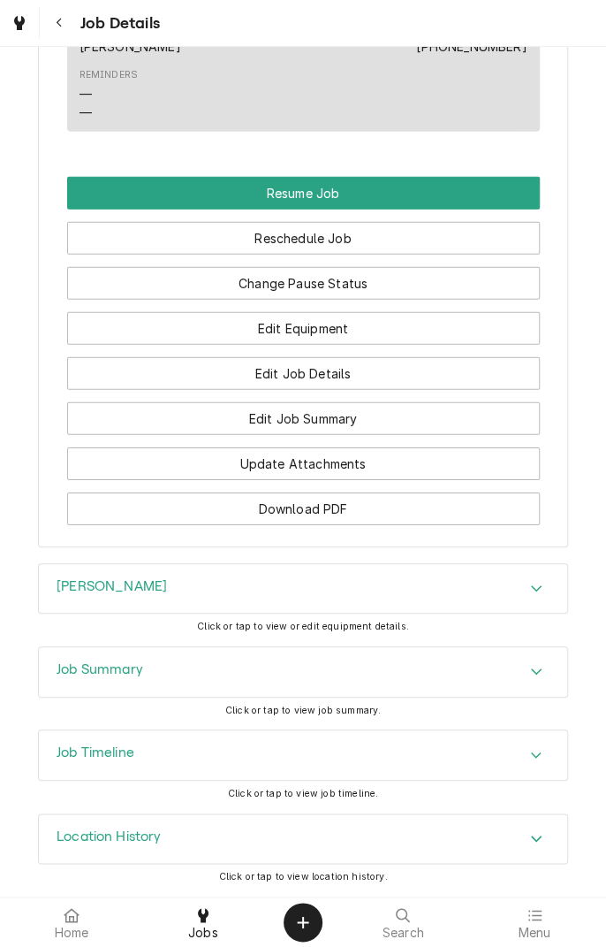
click at [442, 581] on div "[PERSON_NAME]" at bounding box center [303, 589] width 529 height 50
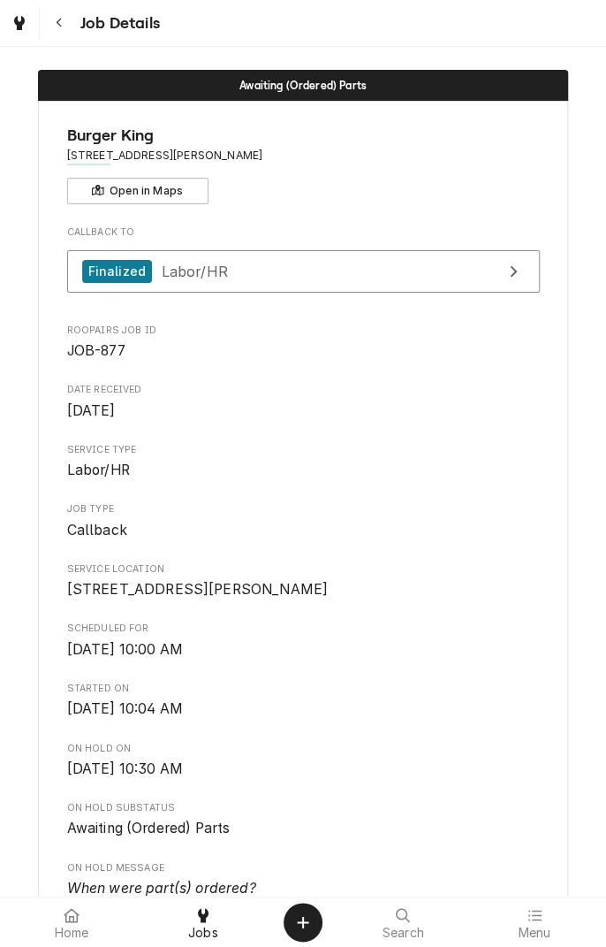
scroll to position [0, 0]
